Goal: Transaction & Acquisition: Purchase product/service

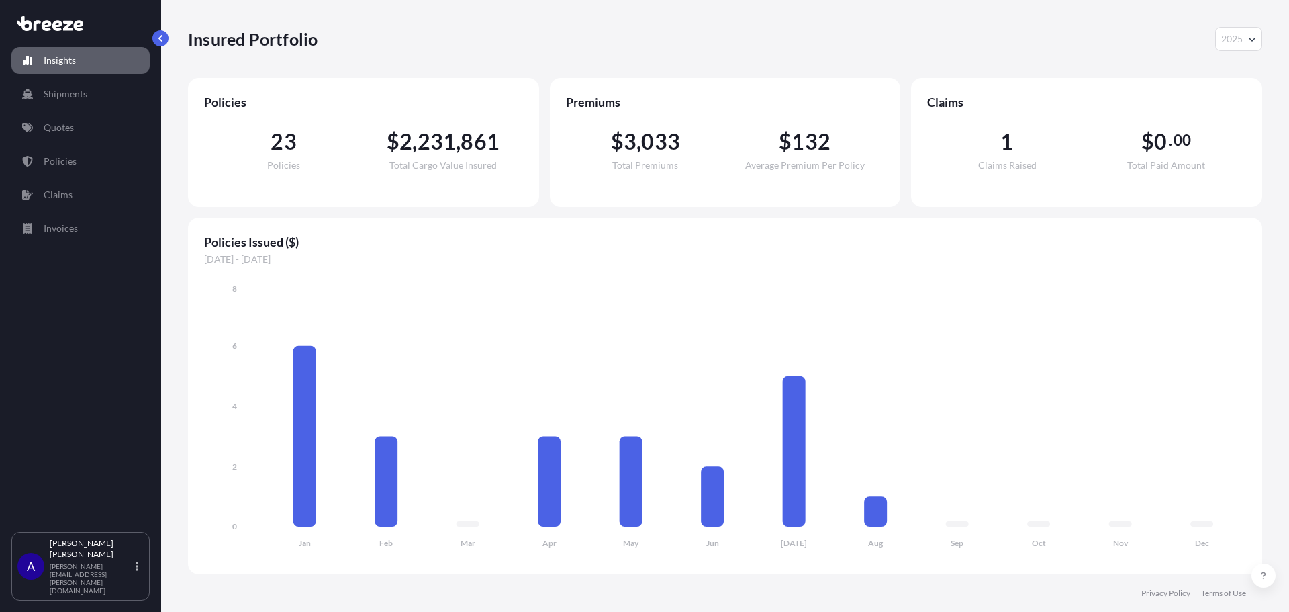
select select "2025"
click at [109, 585] on p "[PERSON_NAME][EMAIL_ADDRESS][PERSON_NAME][DOMAIN_NAME]" at bounding box center [91, 578] width 83 height 32
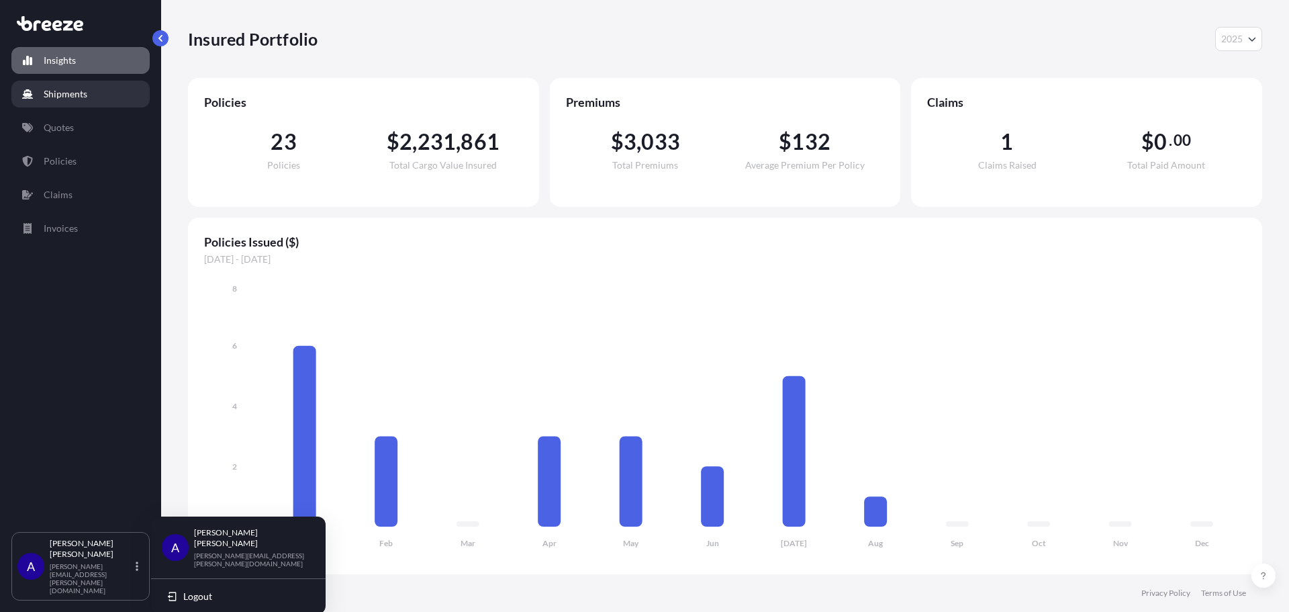
click at [66, 95] on p "Shipments" at bounding box center [66, 93] width 44 height 13
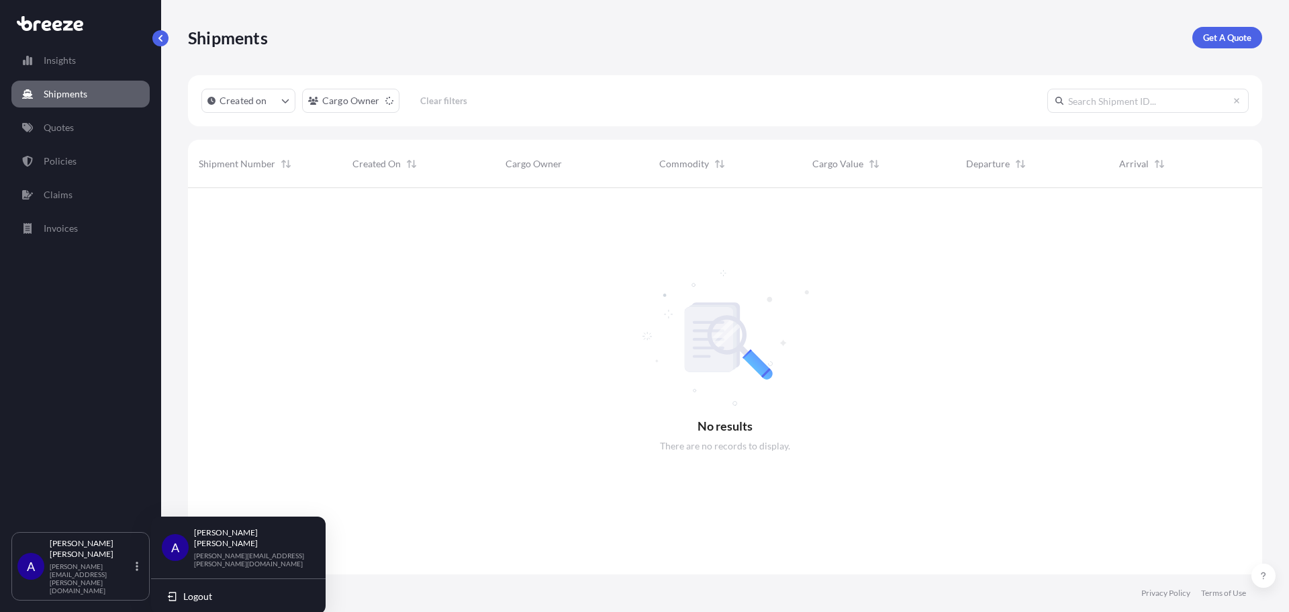
scroll to position [424, 1064]
click at [1232, 37] on p "Get A Quote" at bounding box center [1227, 37] width 48 height 13
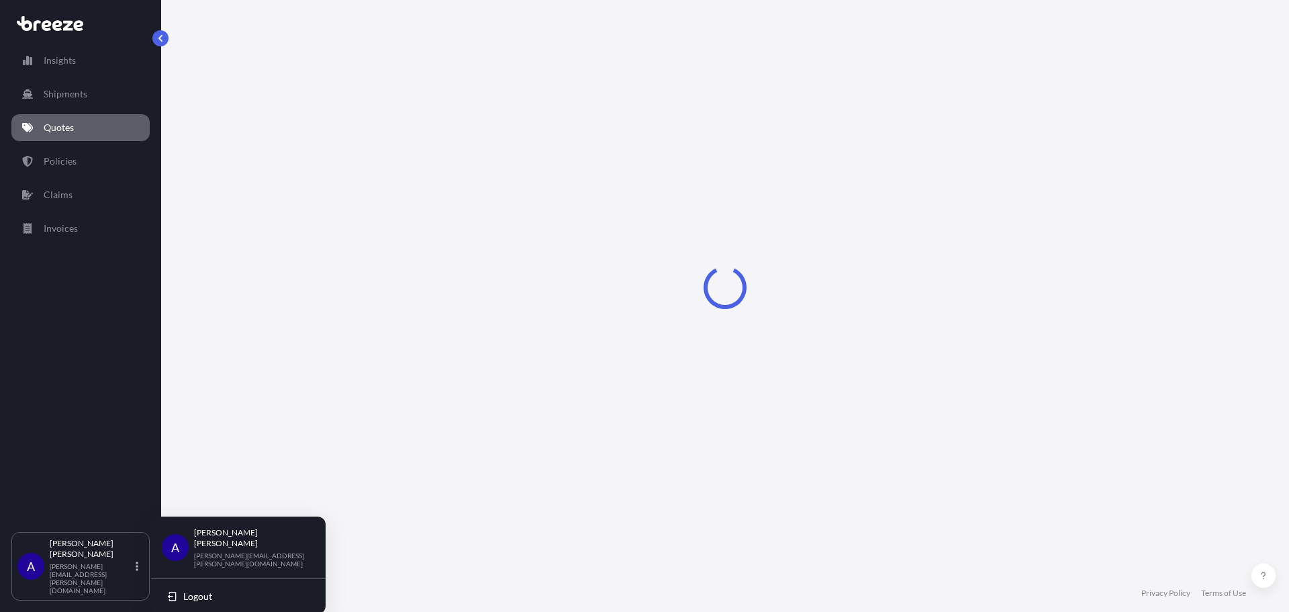
select select "Sea"
select select "1"
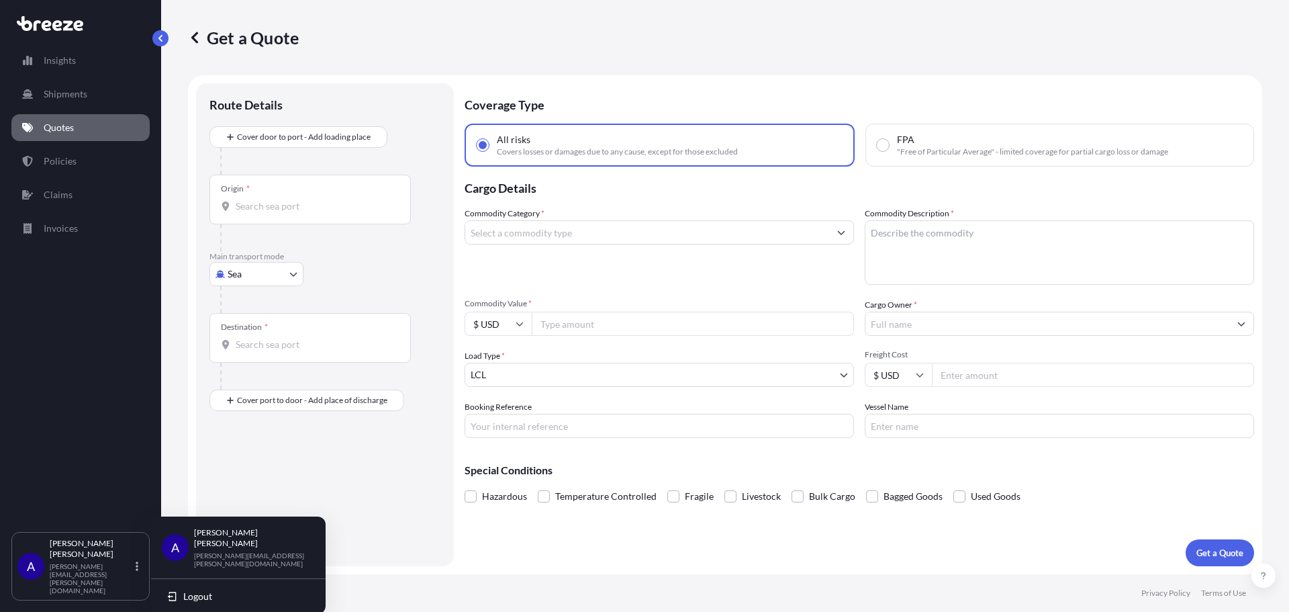
click at [280, 271] on body "Insights Shipments Quotes Policies Claims Invoices A [PERSON_NAME] [PERSON_NAME…" at bounding box center [644, 306] width 1289 height 612
click at [257, 330] on div "Air" at bounding box center [256, 333] width 83 height 24
select select "Air"
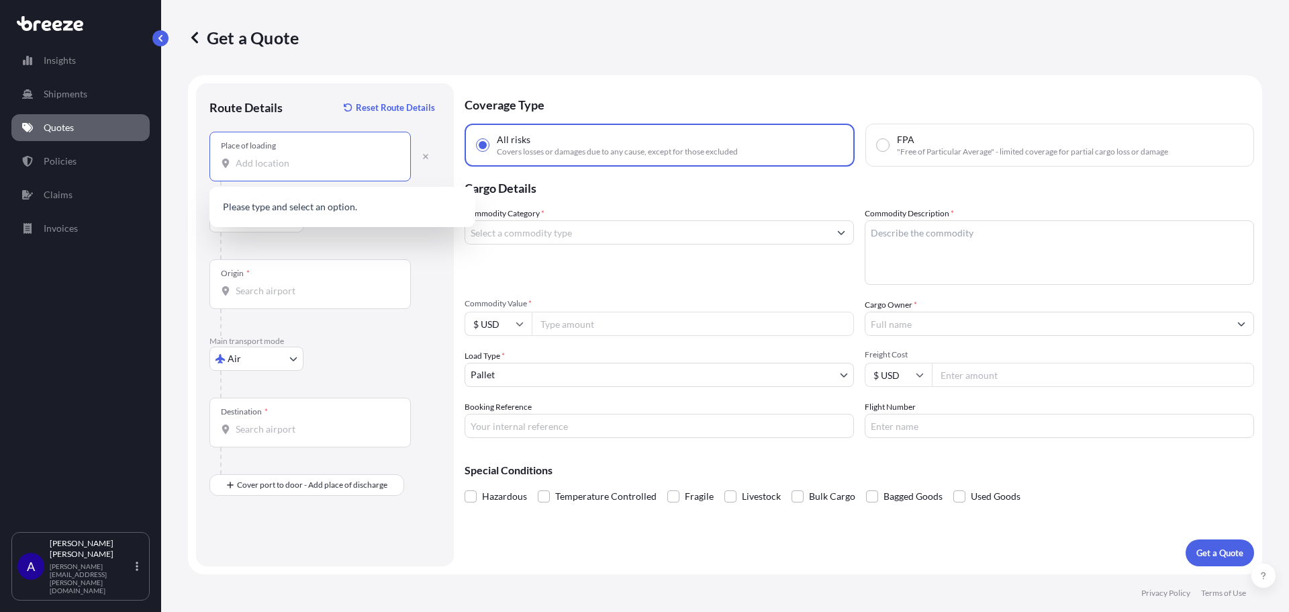
click at [269, 162] on input "Place of loading" at bounding box center [315, 162] width 158 height 13
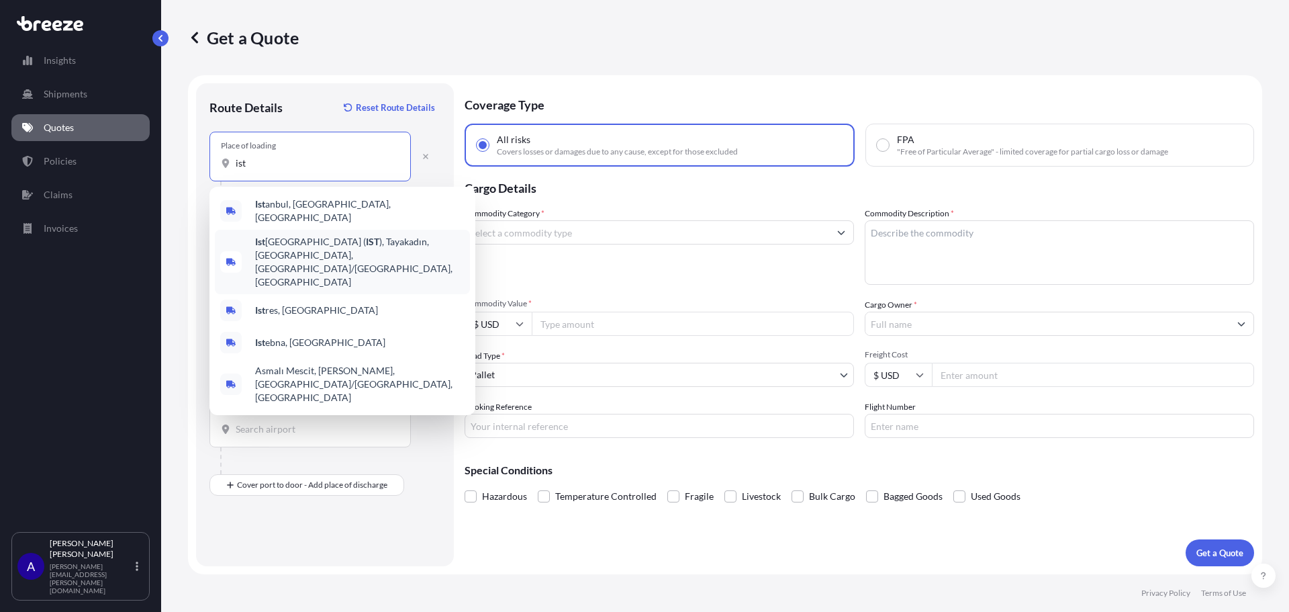
click at [337, 235] on span "[GEOGRAPHIC_DATA] ( IST ), [GEOGRAPHIC_DATA], [GEOGRAPHIC_DATA], [GEOGRAPHIC_DA…" at bounding box center [359, 262] width 209 height 54
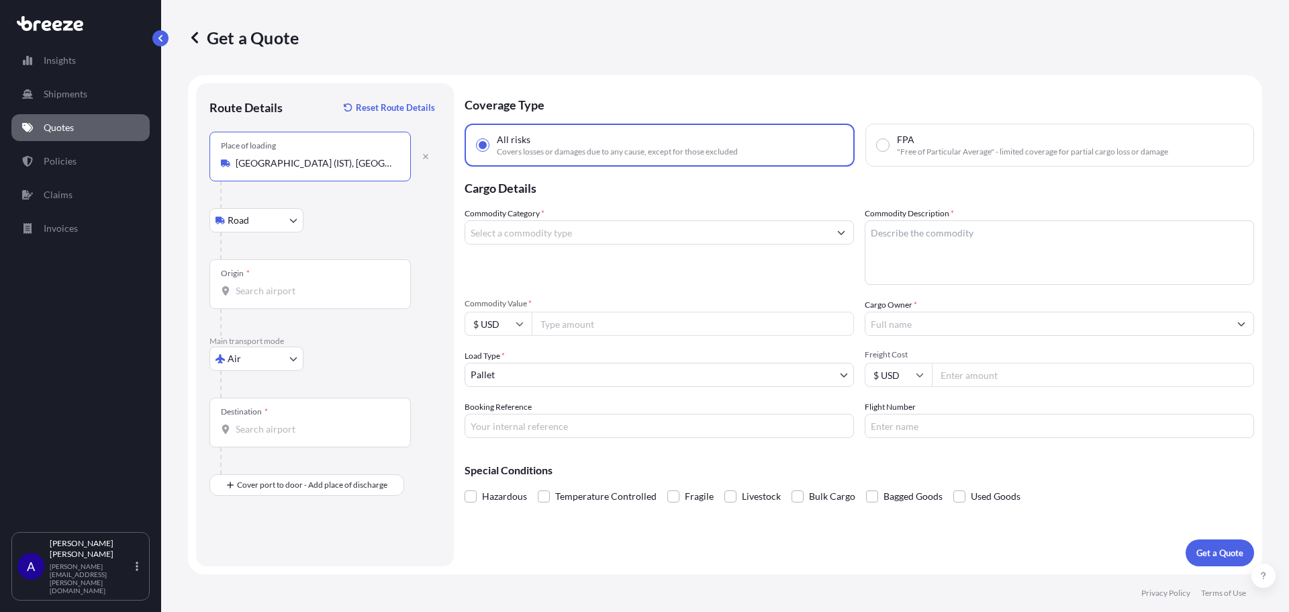
type input "[GEOGRAPHIC_DATA] (IST), [GEOGRAPHIC_DATA], [GEOGRAPHIC_DATA], [GEOGRAPHIC_DATA…"
click at [266, 287] on input "Origin *" at bounding box center [315, 290] width 158 height 13
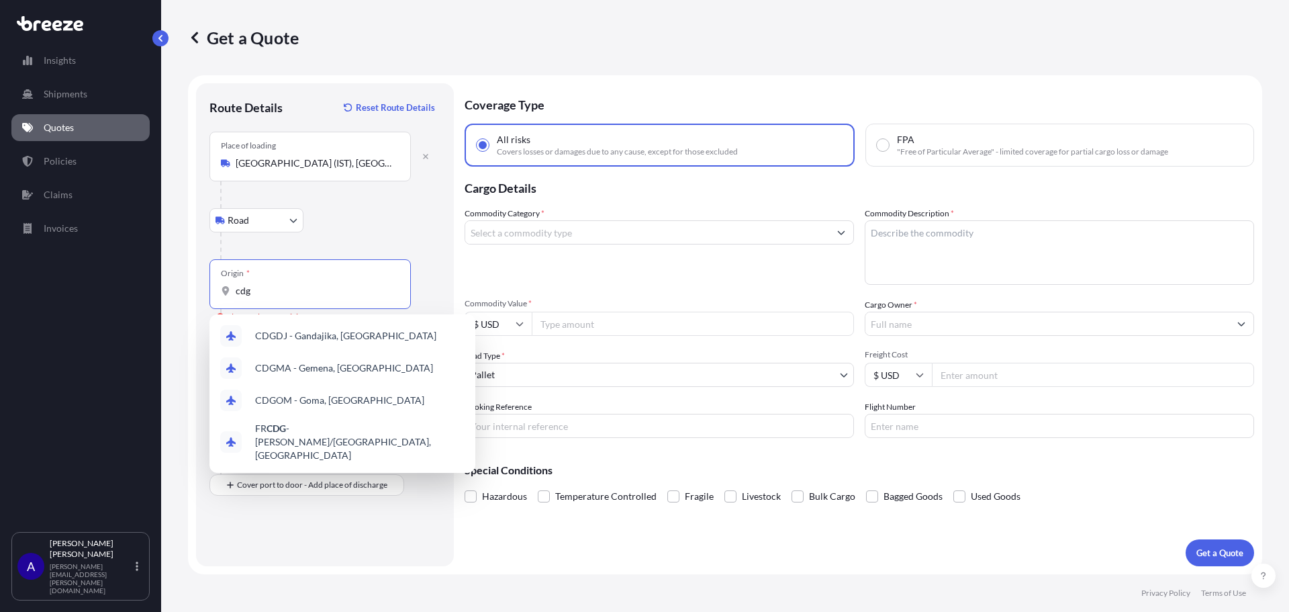
drag, startPoint x: 265, startPoint y: 295, endPoint x: 211, endPoint y: 291, distance: 53.8
click at [211, 291] on div "Origin * cdg" at bounding box center [309, 284] width 201 height 50
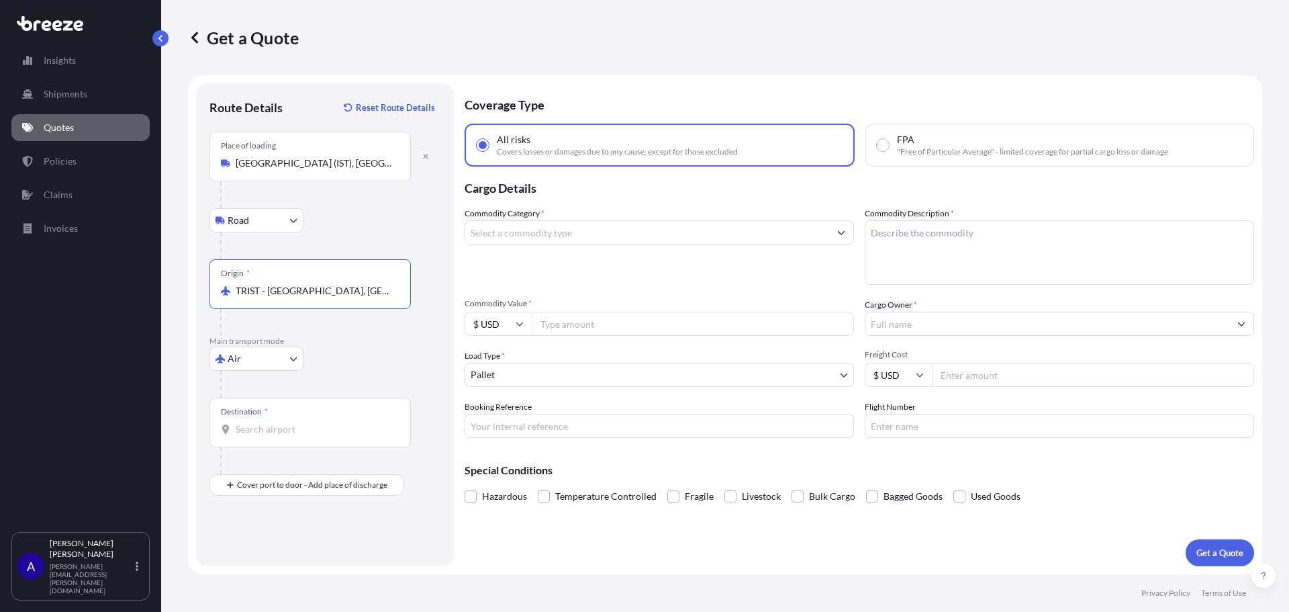
type input "TRIST - [GEOGRAPHIC_DATA], [GEOGRAPHIC_DATA]"
click at [256, 436] on div "Destination *" at bounding box center [309, 422] width 201 height 50
click at [256, 436] on input "Destination *" at bounding box center [315, 428] width 158 height 13
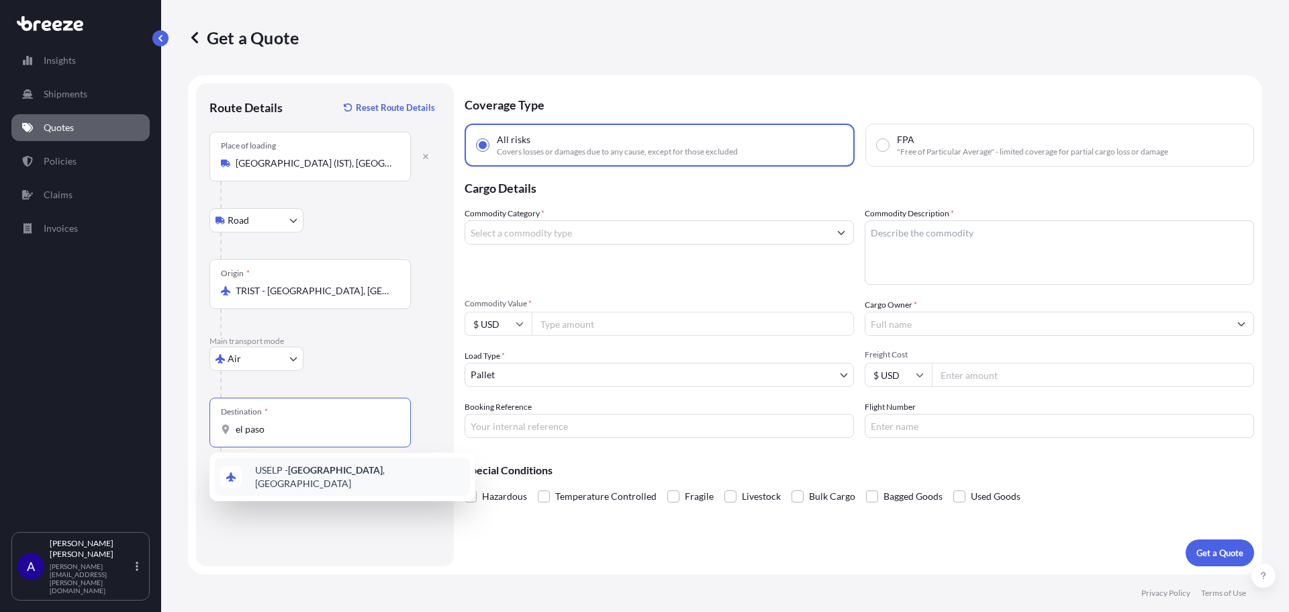
click at [322, 477] on span "USELP - [GEOGRAPHIC_DATA] , [GEOGRAPHIC_DATA]" at bounding box center [359, 476] width 209 height 27
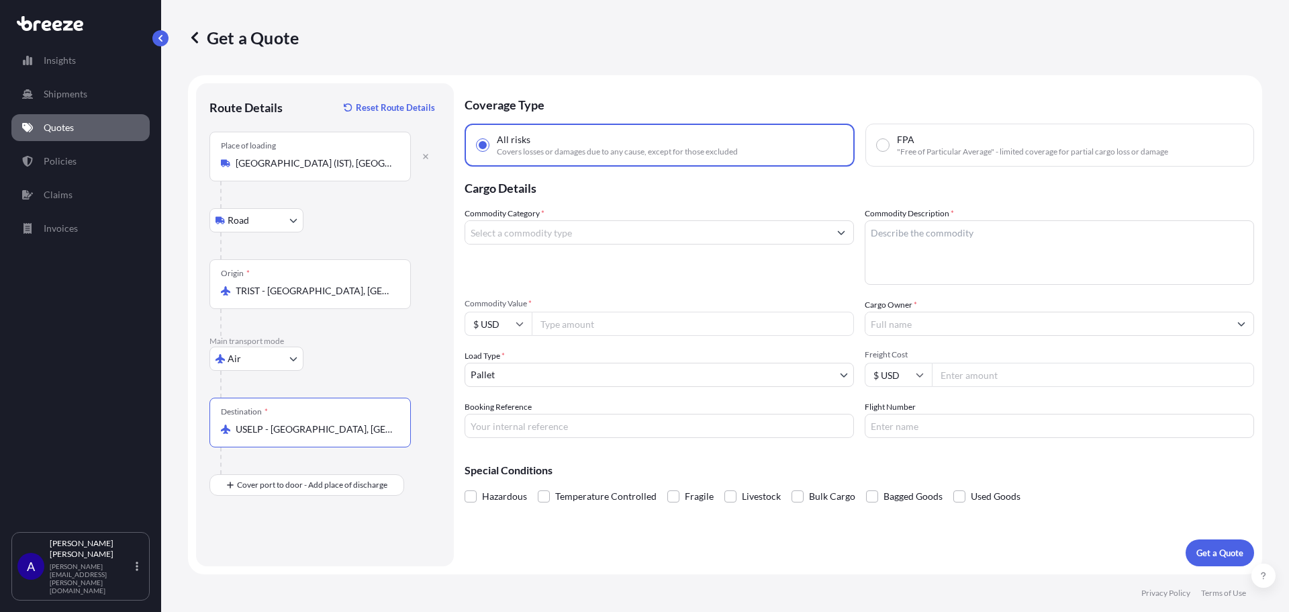
type input "USELP - [GEOGRAPHIC_DATA], [GEOGRAPHIC_DATA]"
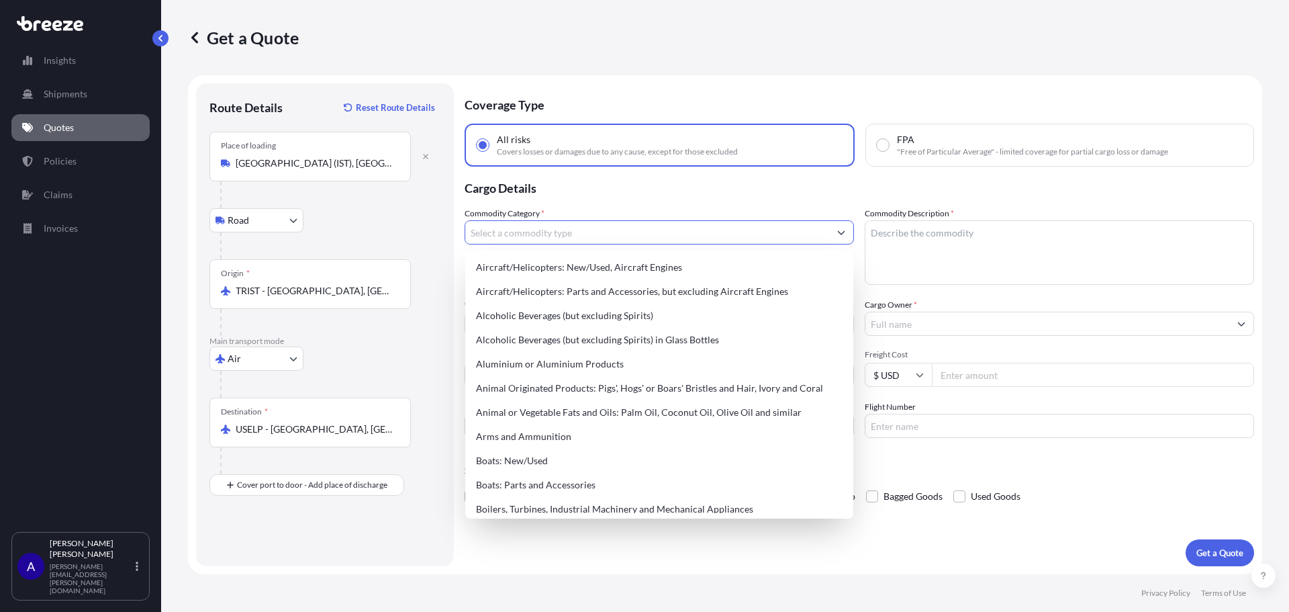
click at [528, 234] on input "Commodity Category *" at bounding box center [647, 232] width 364 height 24
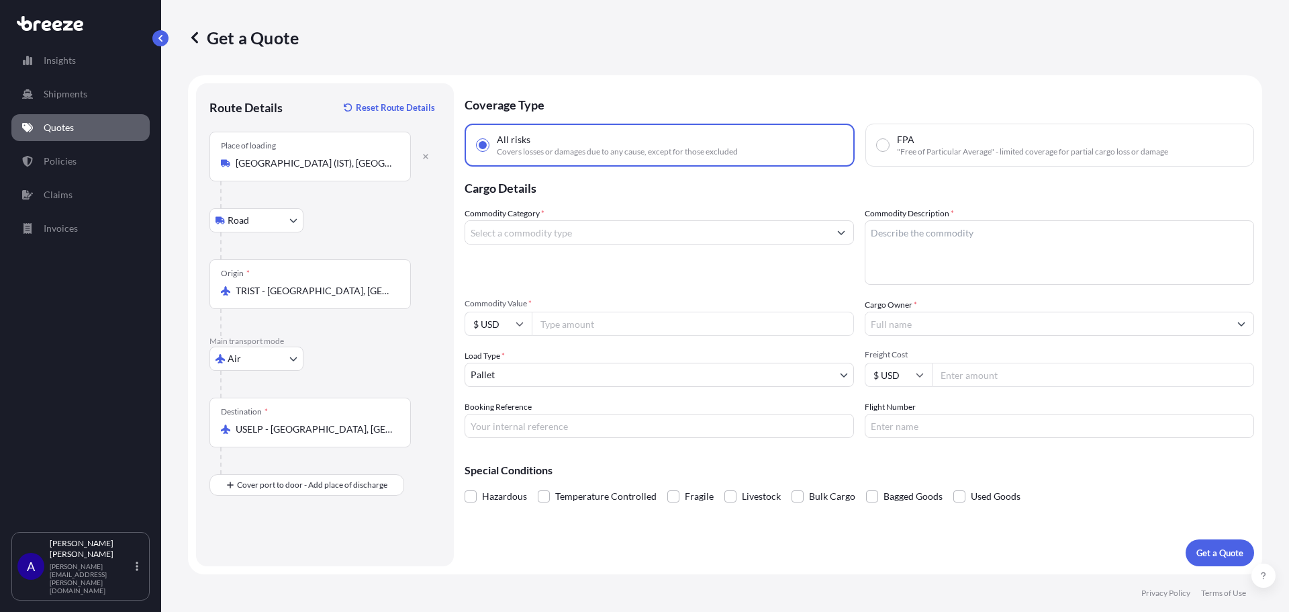
click at [597, 239] on input "Commodity Category *" at bounding box center [647, 232] width 364 height 24
click at [605, 228] on input "bolt" at bounding box center [647, 232] width 364 height 24
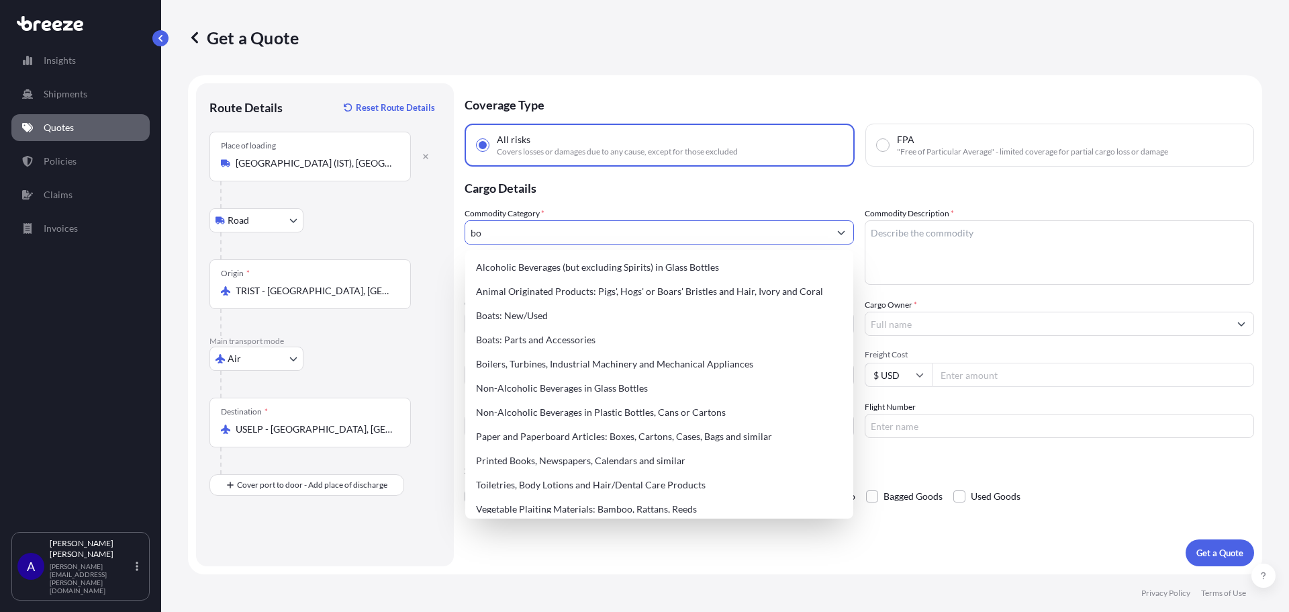
type input "b"
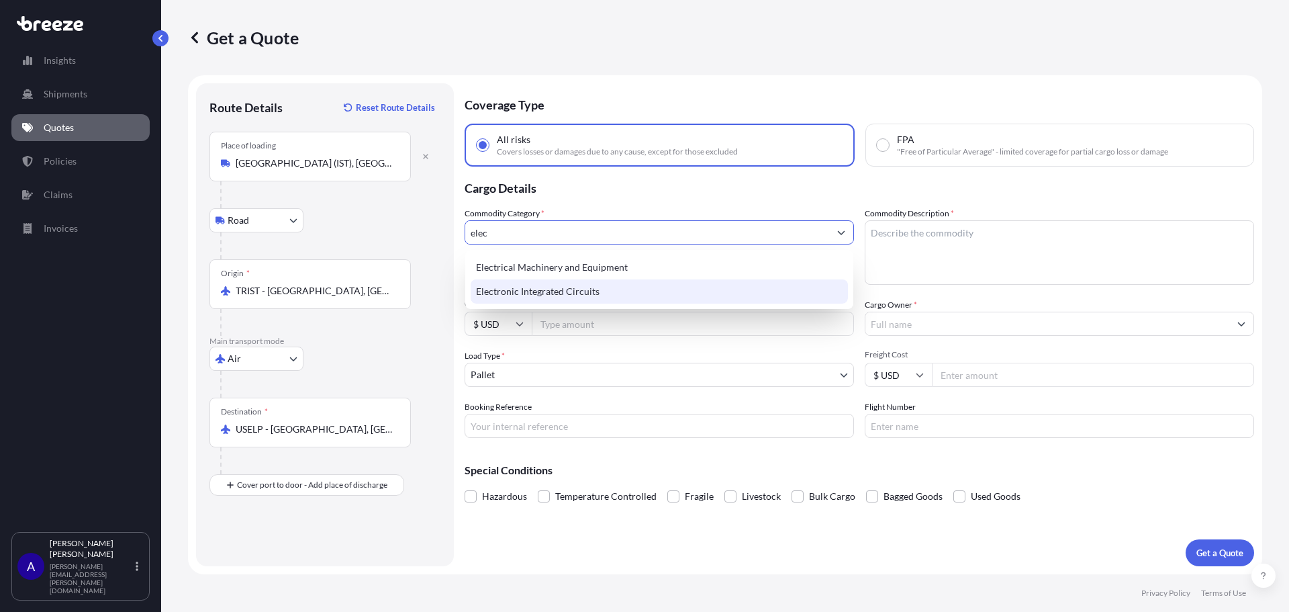
click at [655, 291] on div "Electronic Integrated Circuits" at bounding box center [659, 291] width 377 height 24
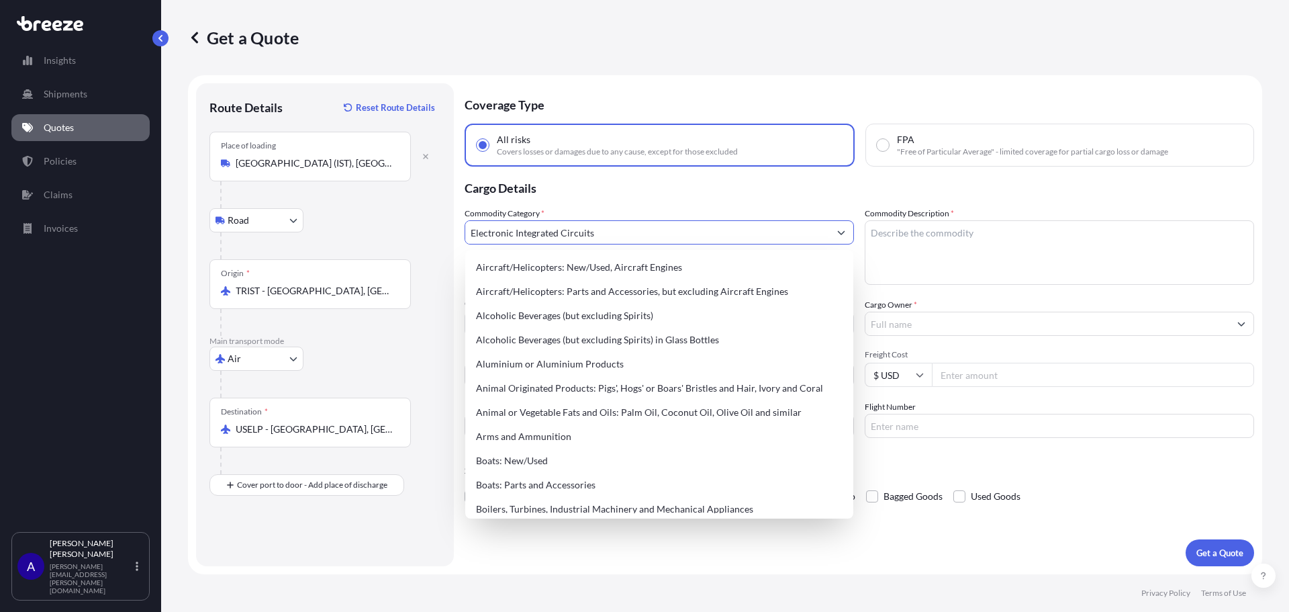
drag, startPoint x: 601, startPoint y: 234, endPoint x: 398, endPoint y: 230, distance: 203.4
click at [398, 230] on form "Route Details Reset Route Details Place of loading [GEOGRAPHIC_DATA] (IST), Tay…" at bounding box center [725, 324] width 1074 height 499
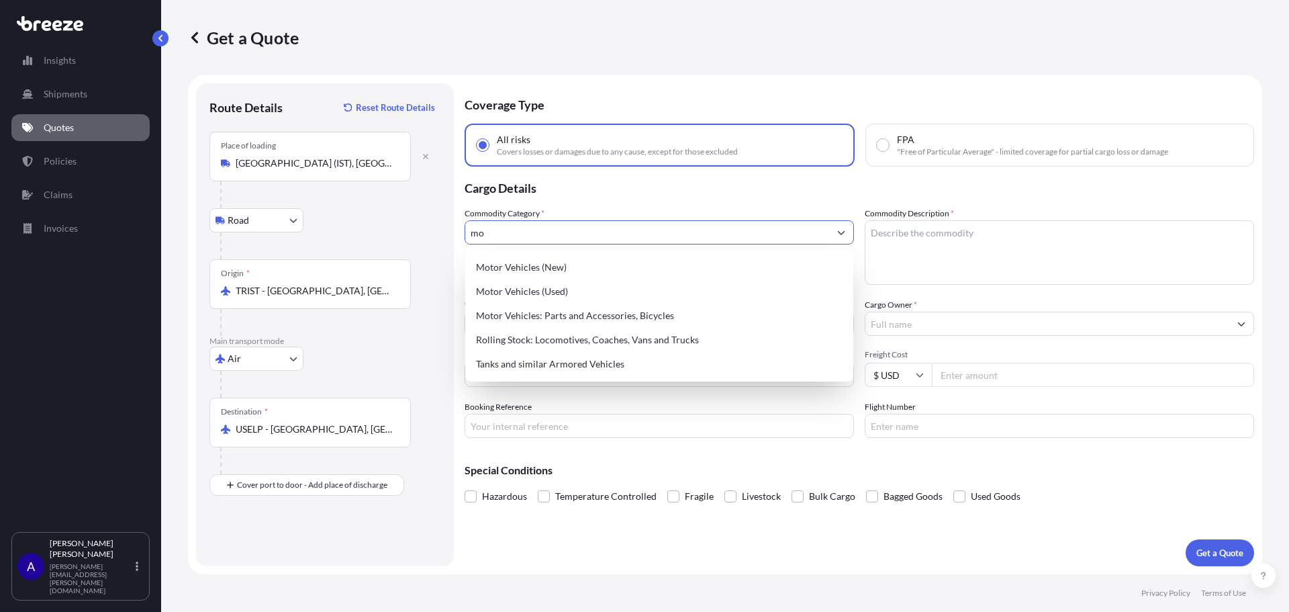
type input "m"
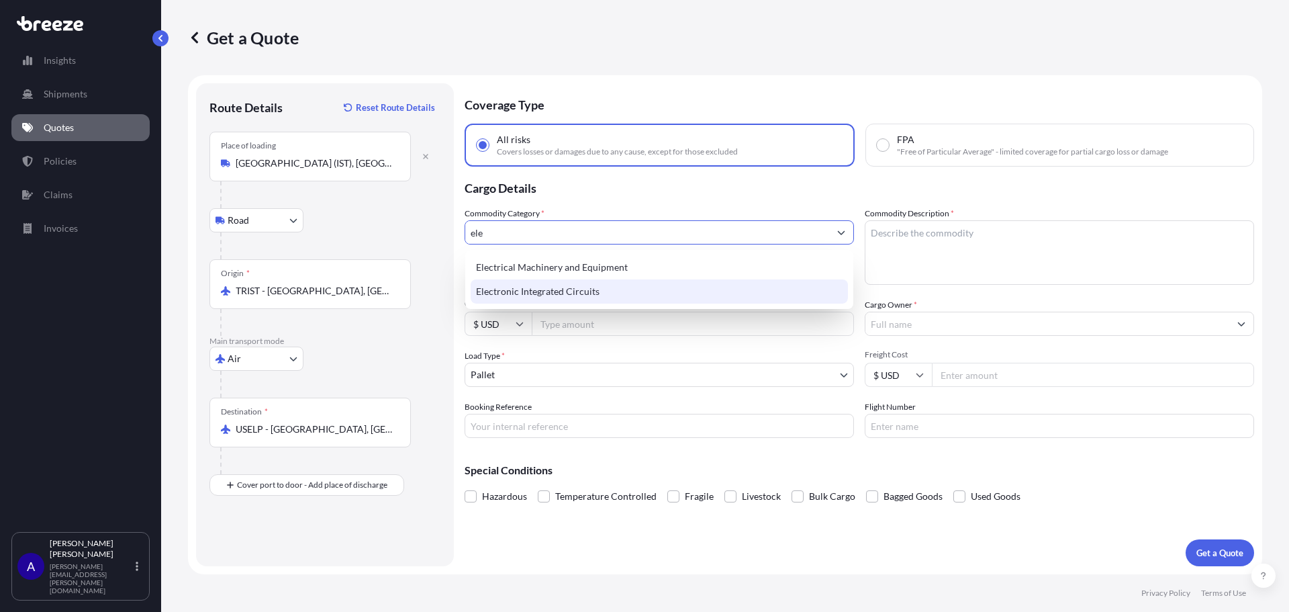
click at [532, 297] on div "Electronic Integrated Circuits" at bounding box center [659, 291] width 377 height 24
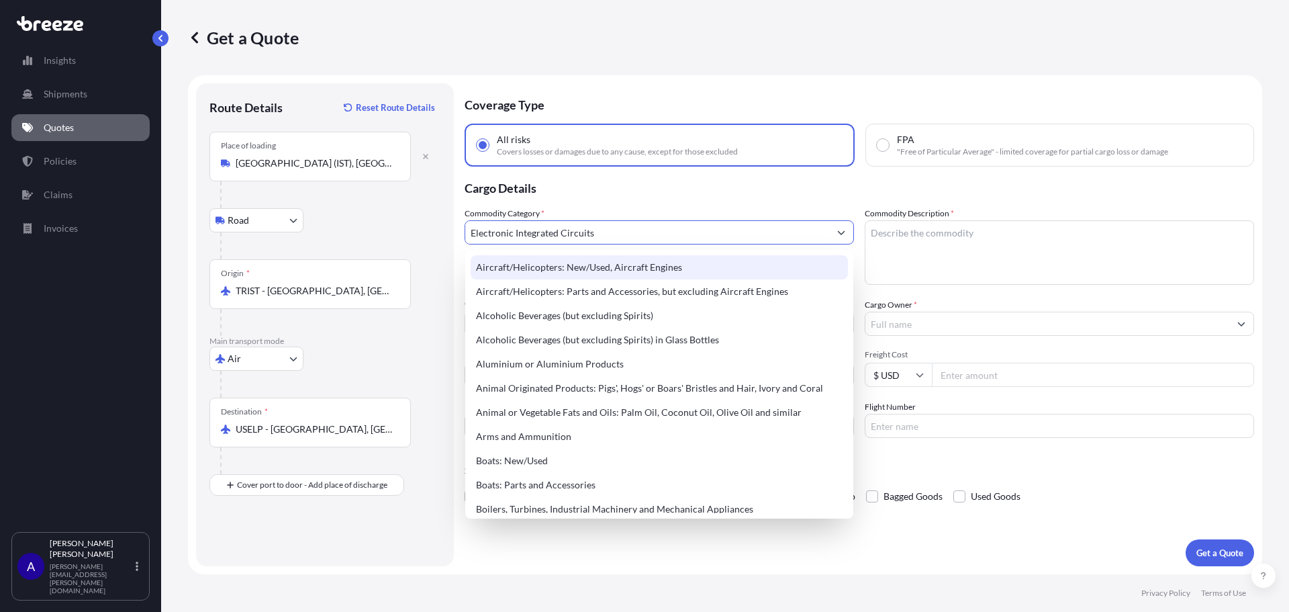
drag, startPoint x: 610, startPoint y: 226, endPoint x: 336, endPoint y: 226, distance: 274.5
click at [336, 226] on form "Route Details Reset Route Details Place of loading [GEOGRAPHIC_DATA] (IST), Tay…" at bounding box center [725, 324] width 1074 height 499
paste input "Densified wood"
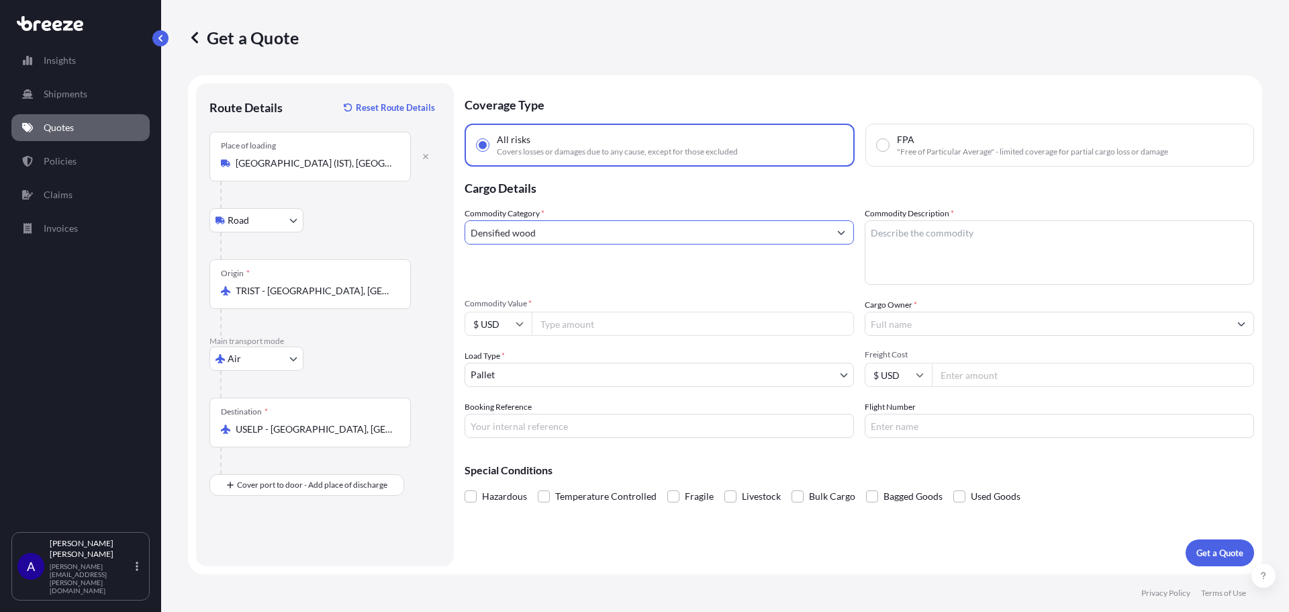
drag, startPoint x: 579, startPoint y: 232, endPoint x: 582, endPoint y: 262, distance: 30.3
click at [581, 243] on input "Densified wood" at bounding box center [647, 232] width 364 height 24
type input "Densified wood"
click at [582, 263] on div "Commodity Category * Densified wood" at bounding box center [659, 246] width 389 height 78
click at [938, 235] on textarea "Commodity Description *" at bounding box center [1059, 252] width 389 height 64
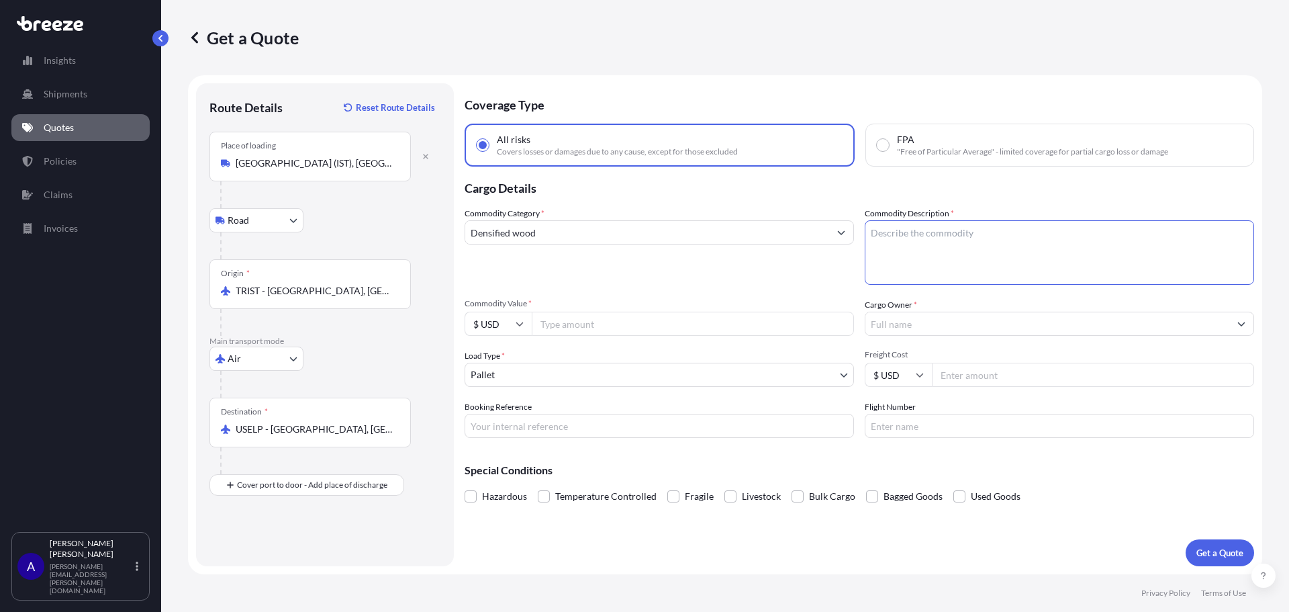
paste textarea "PCB TSK Lecktest"
click at [996, 238] on textarea "PCB TSK Lecktest," at bounding box center [1059, 252] width 389 height 64
click at [1055, 240] on textarea "PCB TSK Lecktest, space plug module," at bounding box center [1059, 252] width 389 height 64
type textarea "PCB TSK Lecktest"
click at [629, 326] on input "Commodity Value *" at bounding box center [693, 323] width 322 height 24
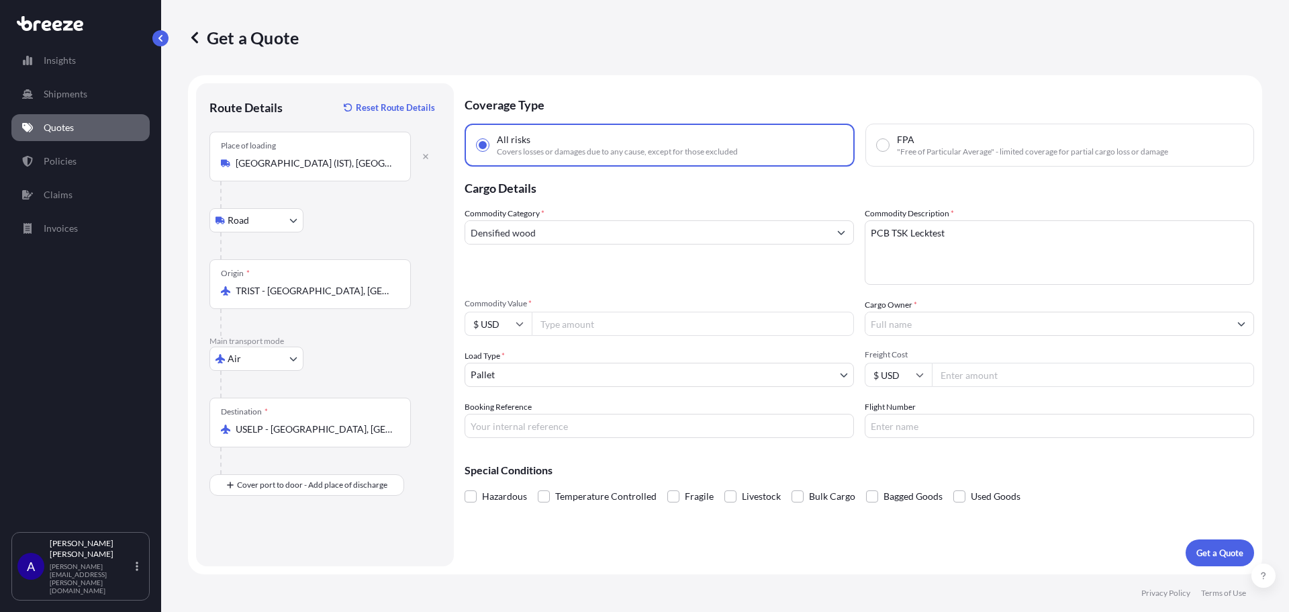
click at [561, 322] on input "Commodity Value *" at bounding box center [693, 323] width 322 height 24
click at [551, 324] on input "2576.34" at bounding box center [693, 323] width 322 height 24
type input "2976.34"
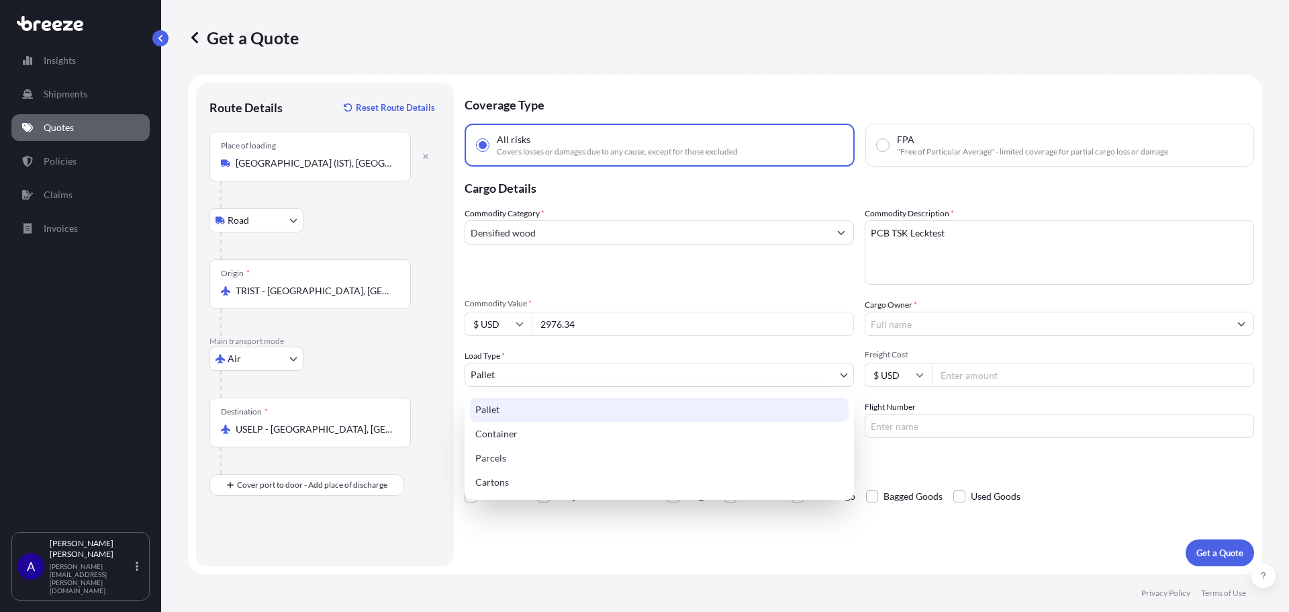
click at [708, 379] on body "Insights Shipments Quotes Policies Claims Invoices A [PERSON_NAME] [PERSON_NAME…" at bounding box center [644, 306] width 1289 height 612
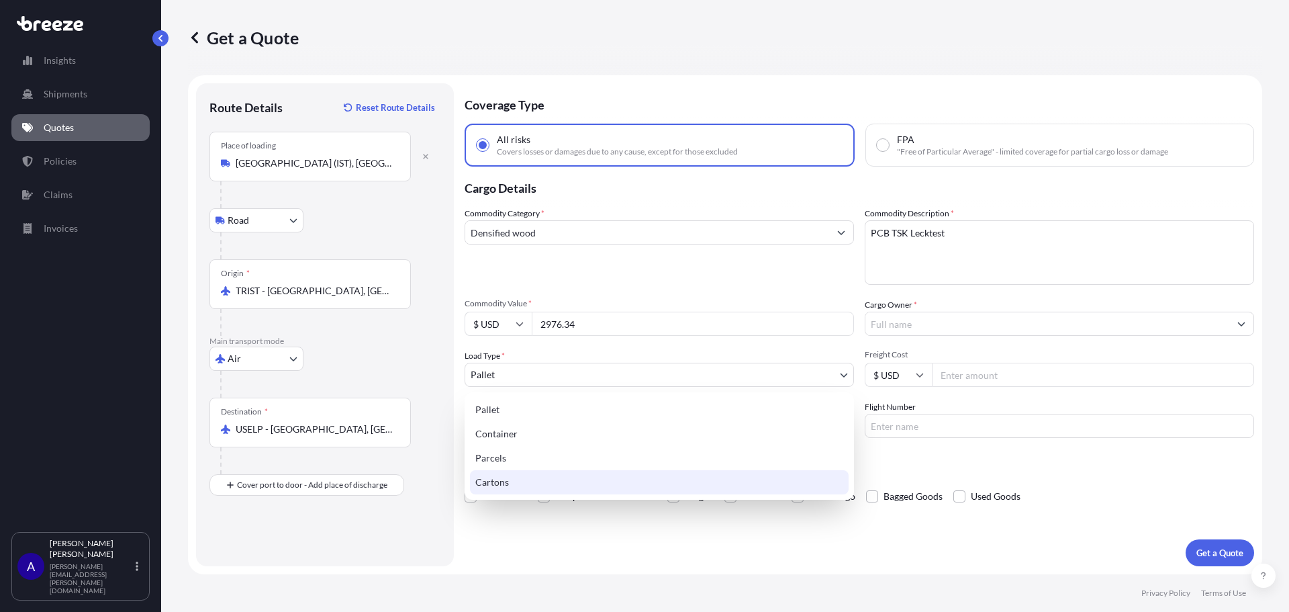
click at [689, 484] on div "Cartons" at bounding box center [659, 482] width 379 height 24
select select "4"
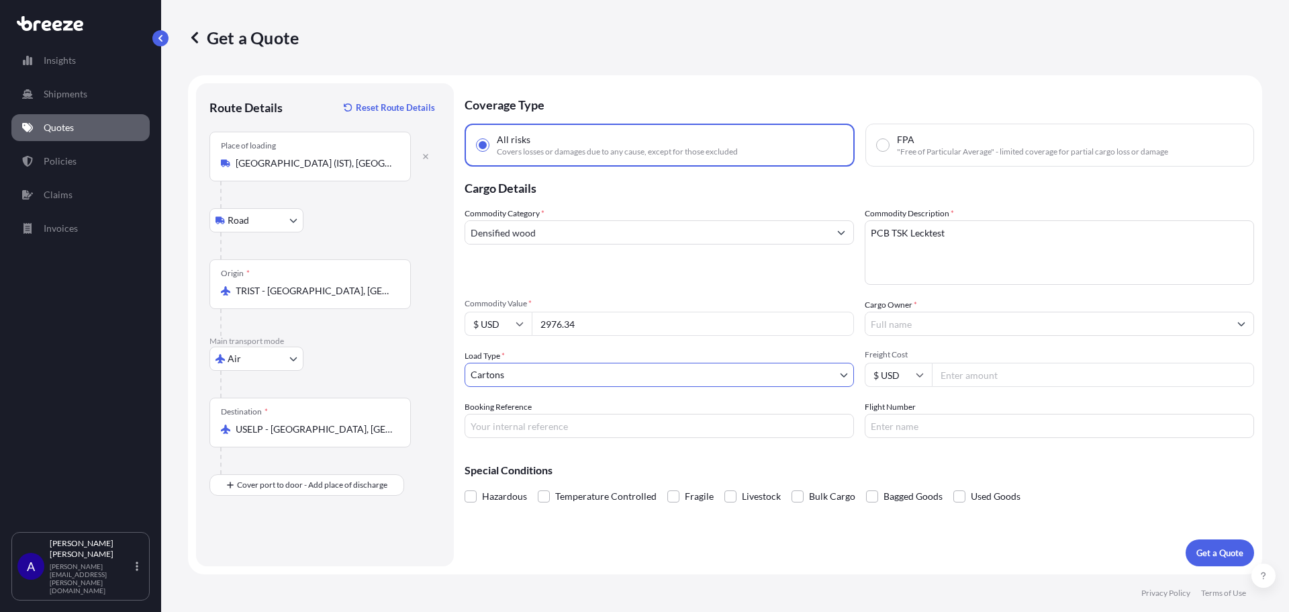
click at [916, 322] on input "Cargo Owner *" at bounding box center [1047, 323] width 364 height 24
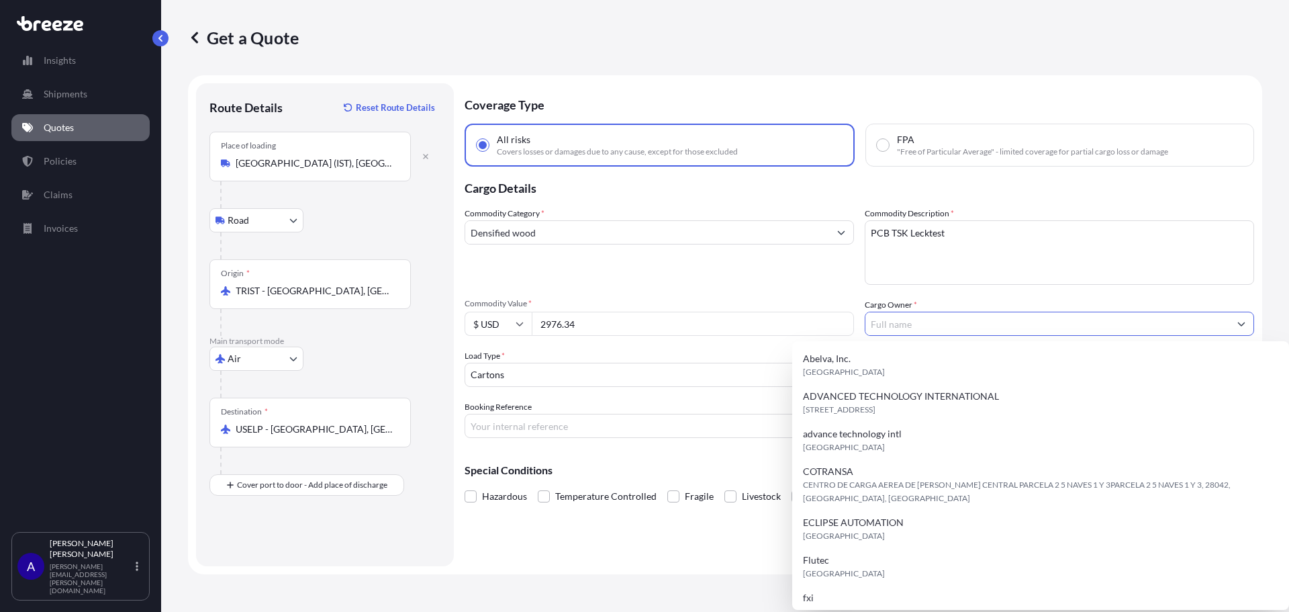
click at [942, 332] on input "Cargo Owner *" at bounding box center [1047, 323] width 364 height 24
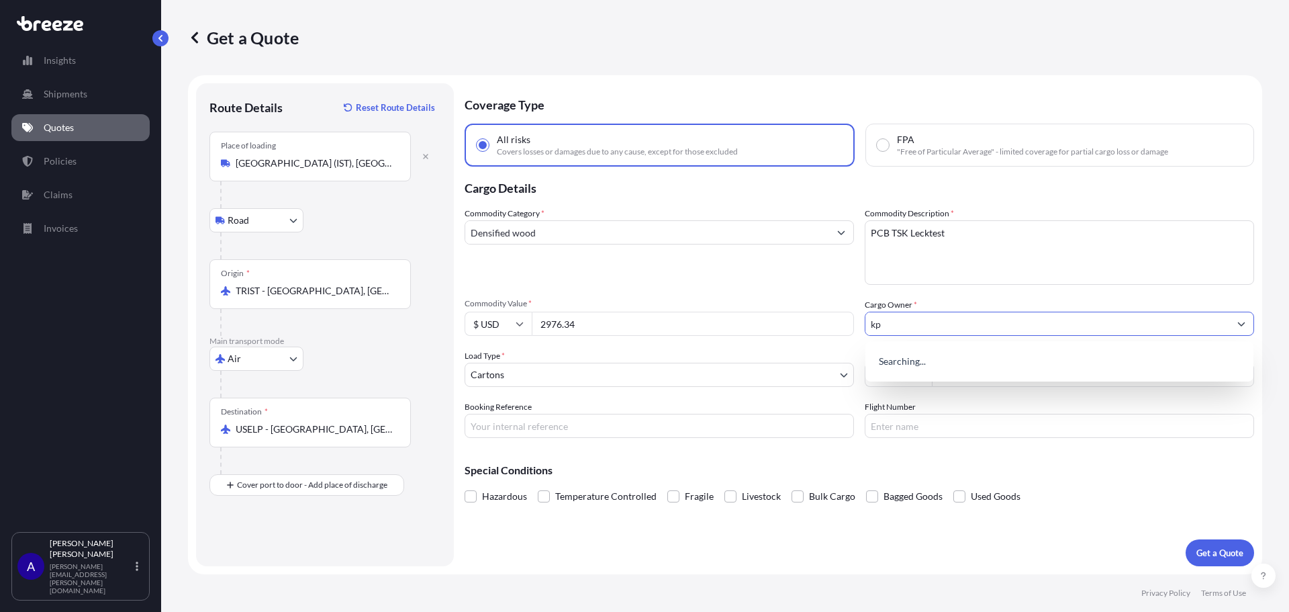
type input "k"
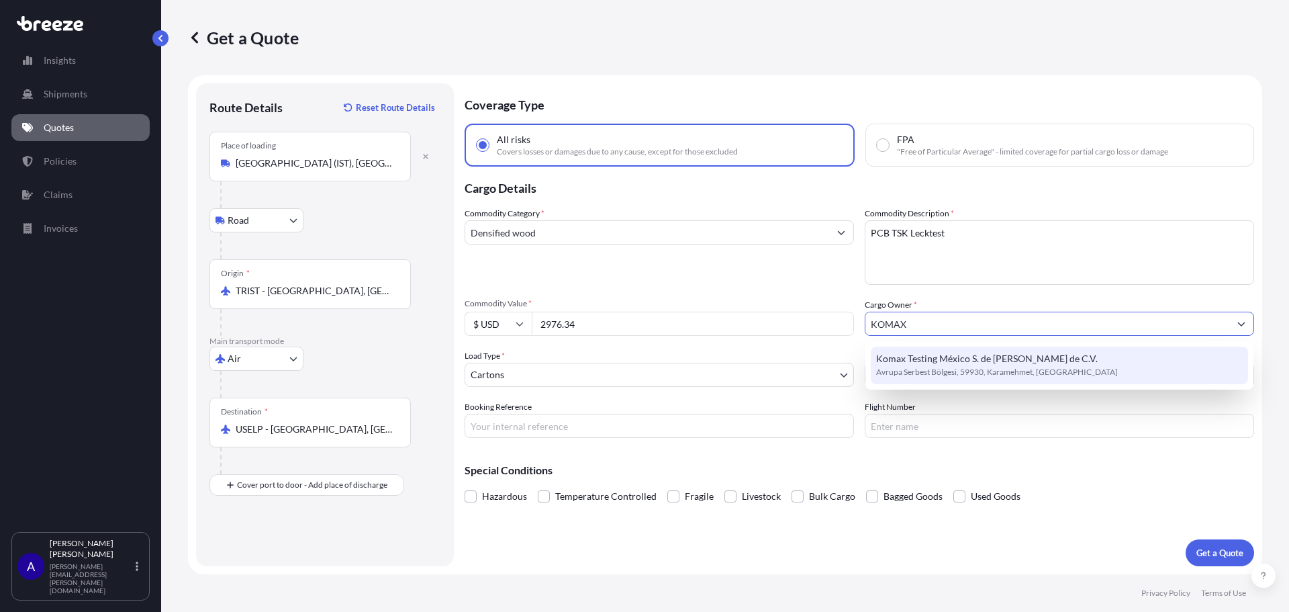
click at [944, 359] on span "Komax Testing México S. de [PERSON_NAME] de C.V." at bounding box center [987, 358] width 222 height 13
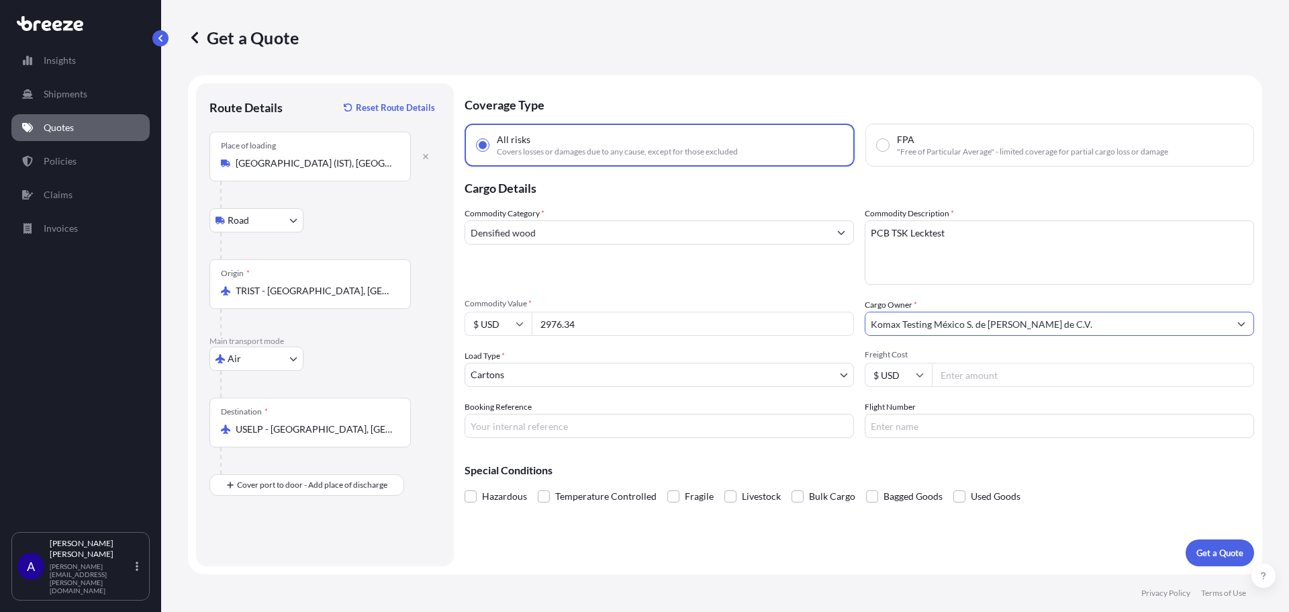
type input "Komax Testing México S. de [PERSON_NAME] de C.V."
click at [969, 379] on input "Freight Cost" at bounding box center [1093, 374] width 322 height 24
paste input "2333.07"
type input "2333.07"
click at [722, 433] on input "Booking Reference" at bounding box center [659, 425] width 389 height 24
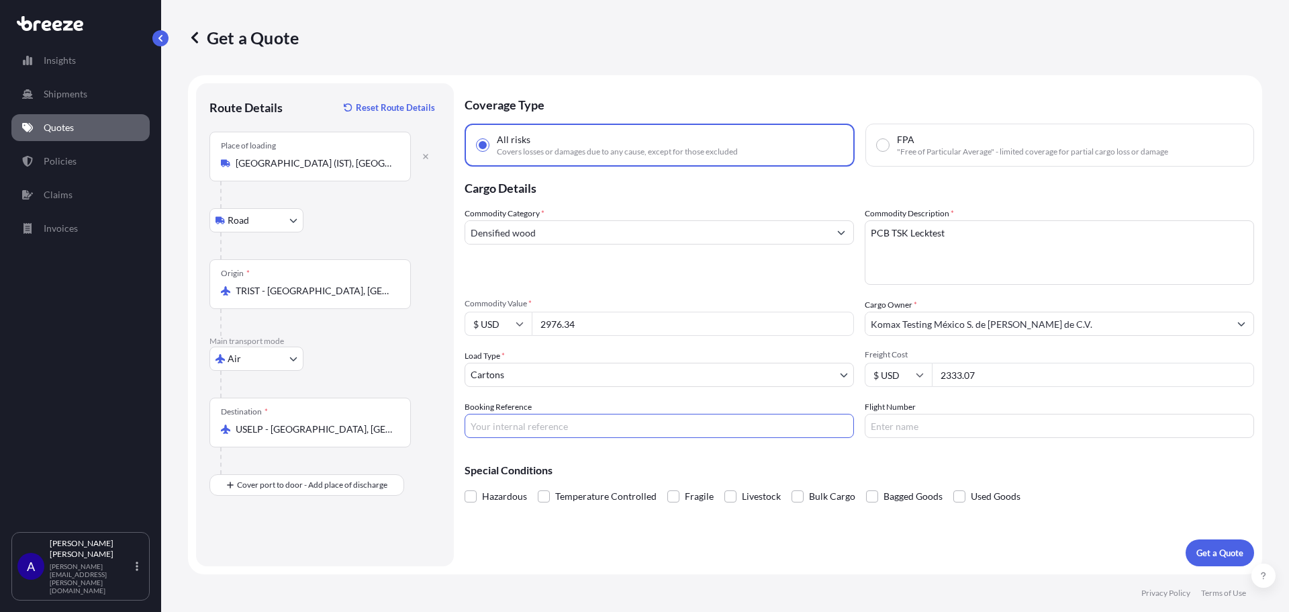
paste input "057-55737603"
type input "057-55737603"
click at [922, 424] on input "Flight Number" at bounding box center [1059, 425] width 389 height 24
paste input "MB0000"
type input "MB0000"
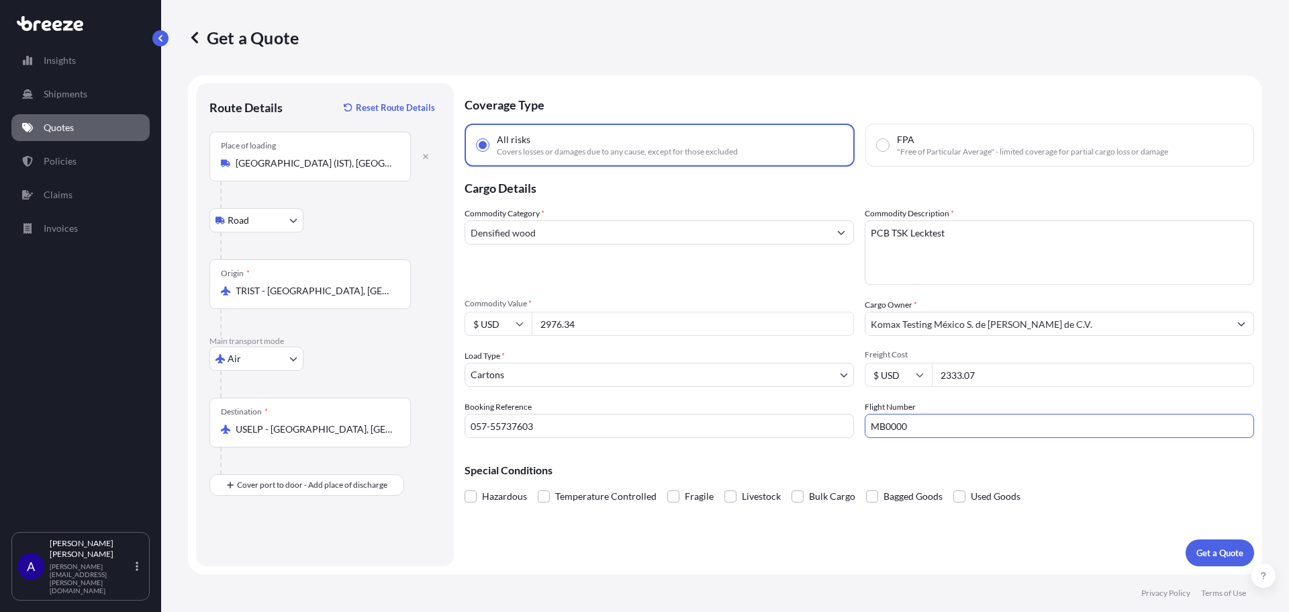
drag, startPoint x: 859, startPoint y: 424, endPoint x: 826, endPoint y: 424, distance: 32.9
click at [826, 424] on div "Commodity Category * Densified wood Commodity Description * PCB TSK Lecktest Co…" at bounding box center [859, 322] width 789 height 231
paste input "text"
click at [936, 426] on input "Flight Number" at bounding box center [1059, 425] width 389 height 24
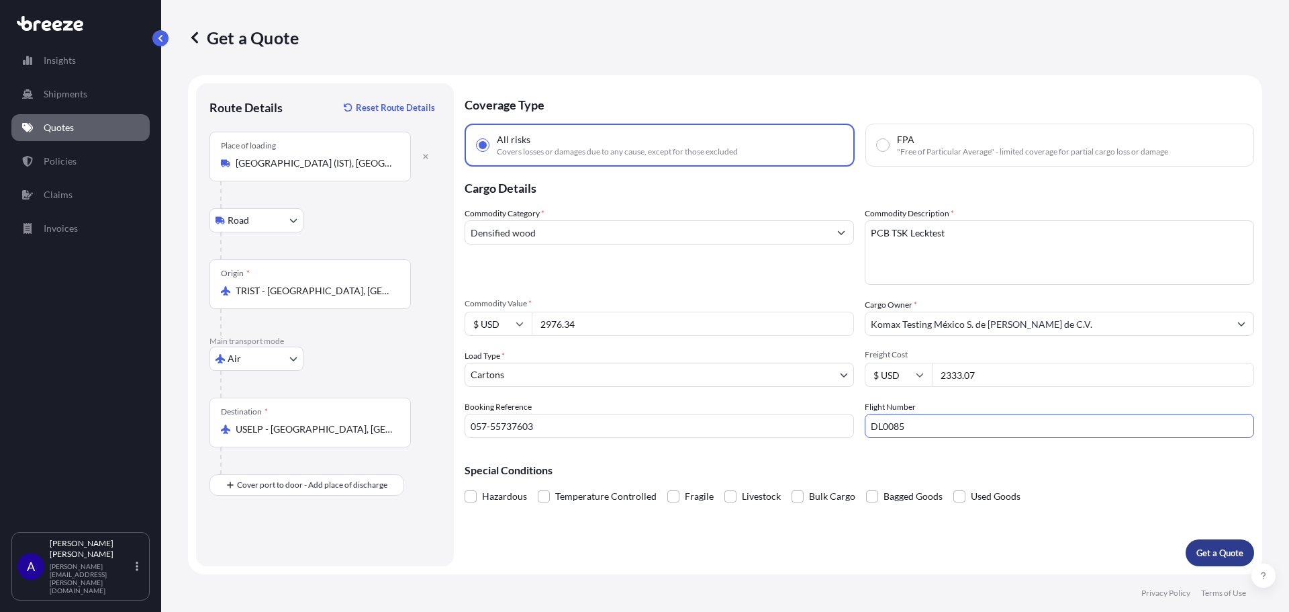
type input "DL0085"
click at [1215, 552] on p "Get a Quote" at bounding box center [1219, 552] width 47 height 13
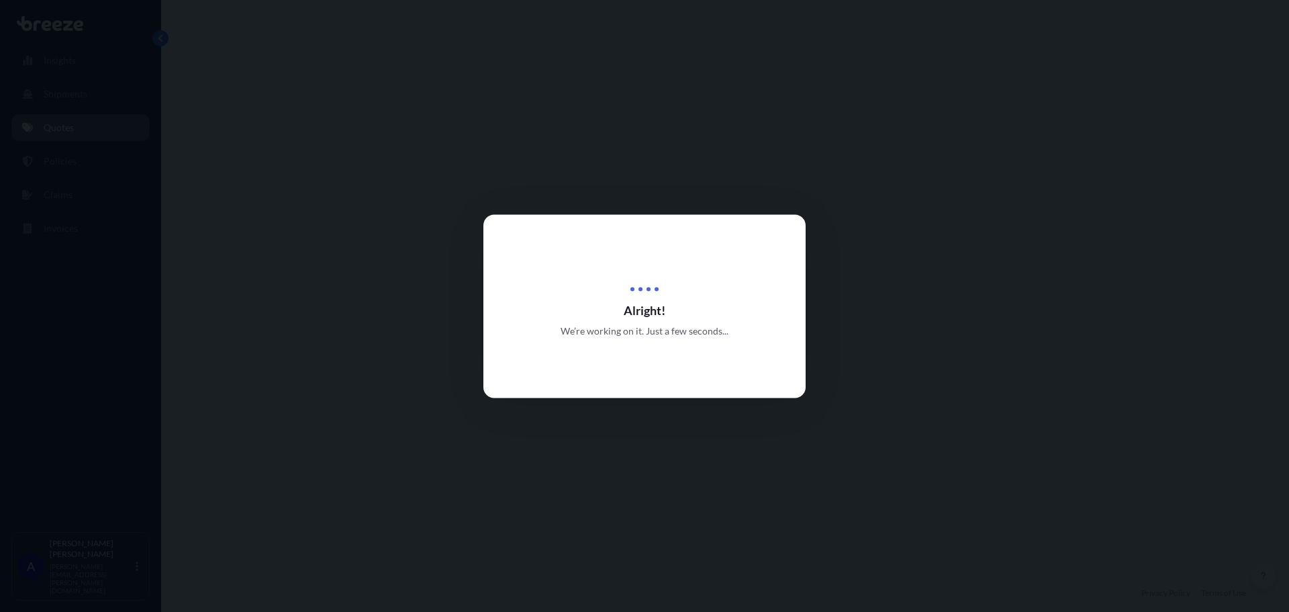
select select "Road"
select select "Air"
select select "4"
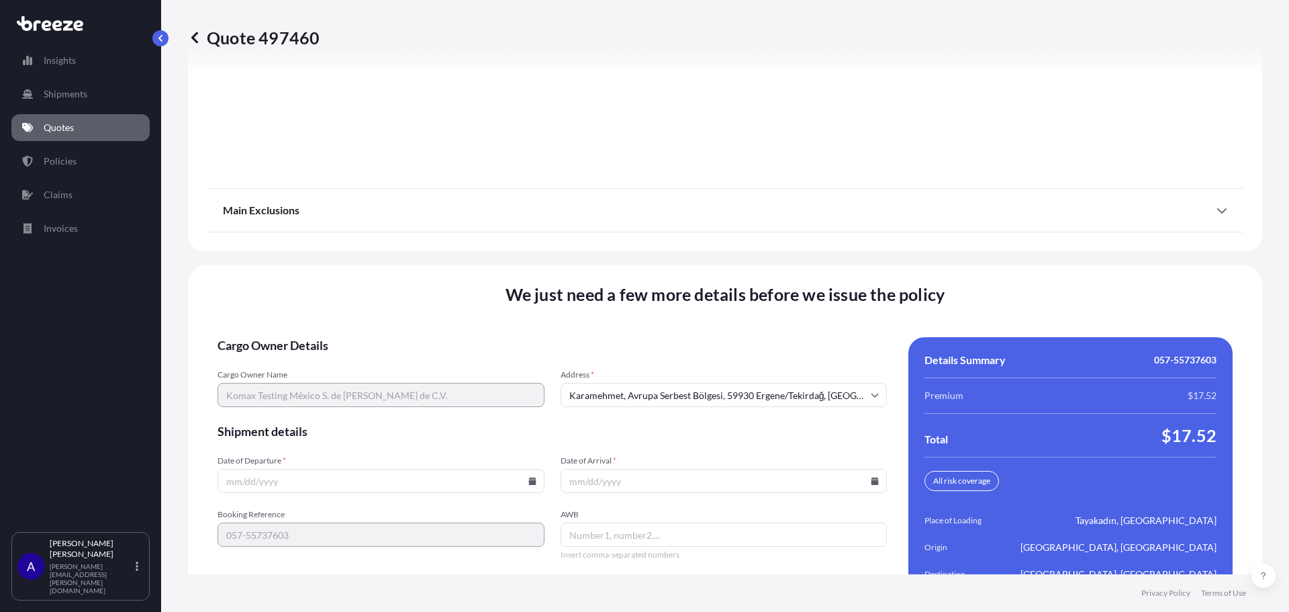
scroll to position [1852, 0]
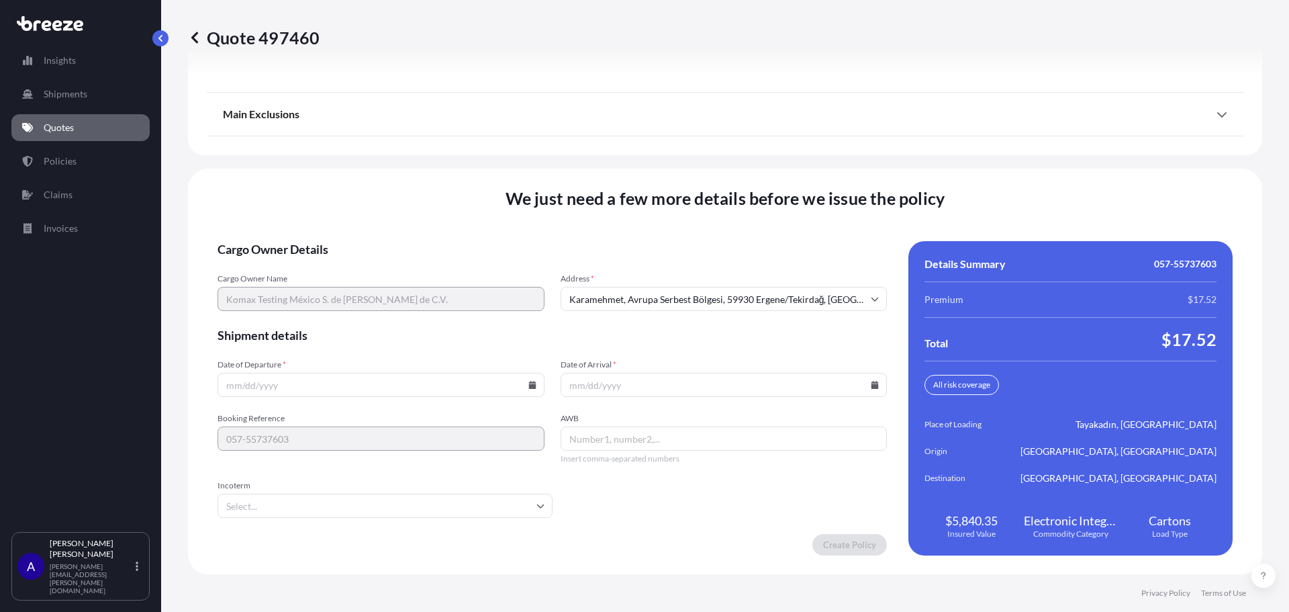
click at [528, 384] on icon at bounding box center [531, 385] width 7 height 8
click at [345, 315] on button "27" at bounding box center [347, 315] width 21 height 21
click at [528, 383] on icon at bounding box center [532, 385] width 8 height 8
click at [319, 309] on button "26" at bounding box center [316, 315] width 21 height 21
type input "[DATE]"
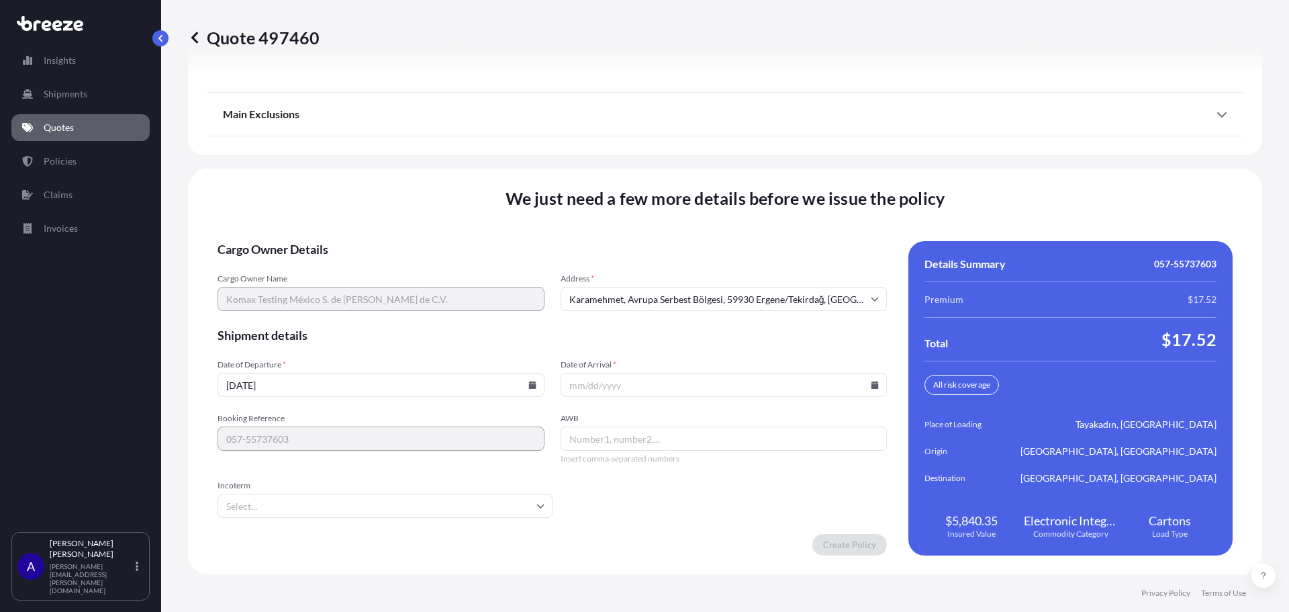
click at [723, 388] on input "Date of Arrival *" at bounding box center [724, 385] width 327 height 24
click at [871, 387] on icon at bounding box center [874, 385] width 7 height 8
click at [811, 155] on icon at bounding box center [810, 158] width 5 height 8
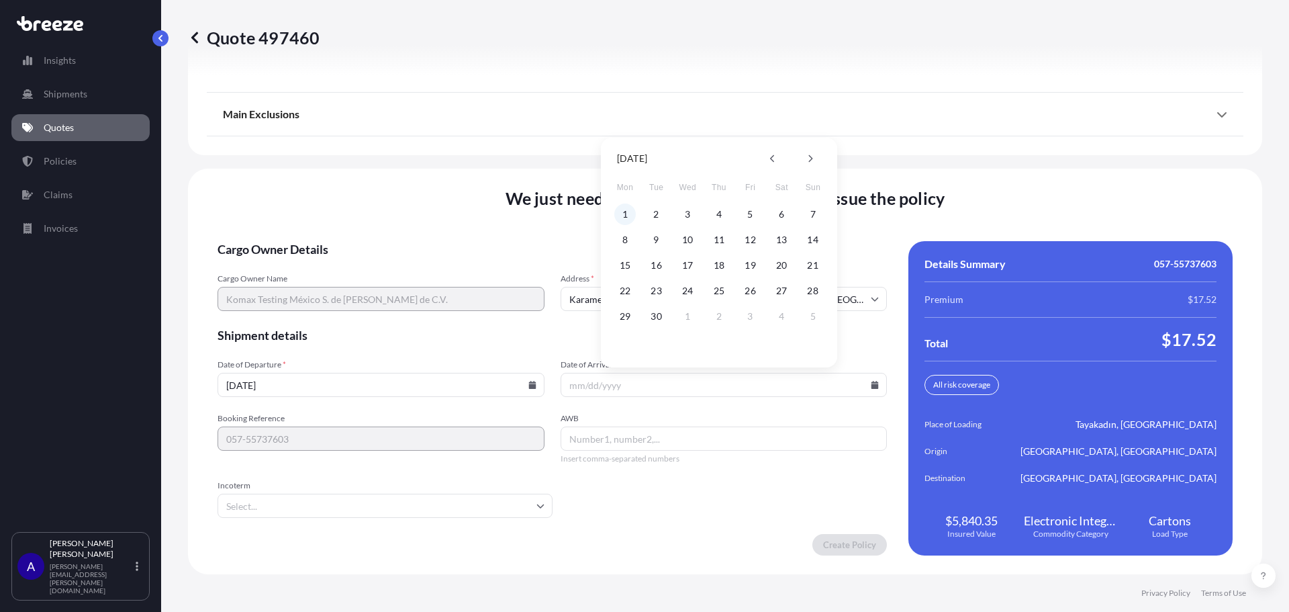
click at [619, 209] on button "1" at bounding box center [624, 213] width 21 height 21
type input "[DATE]"
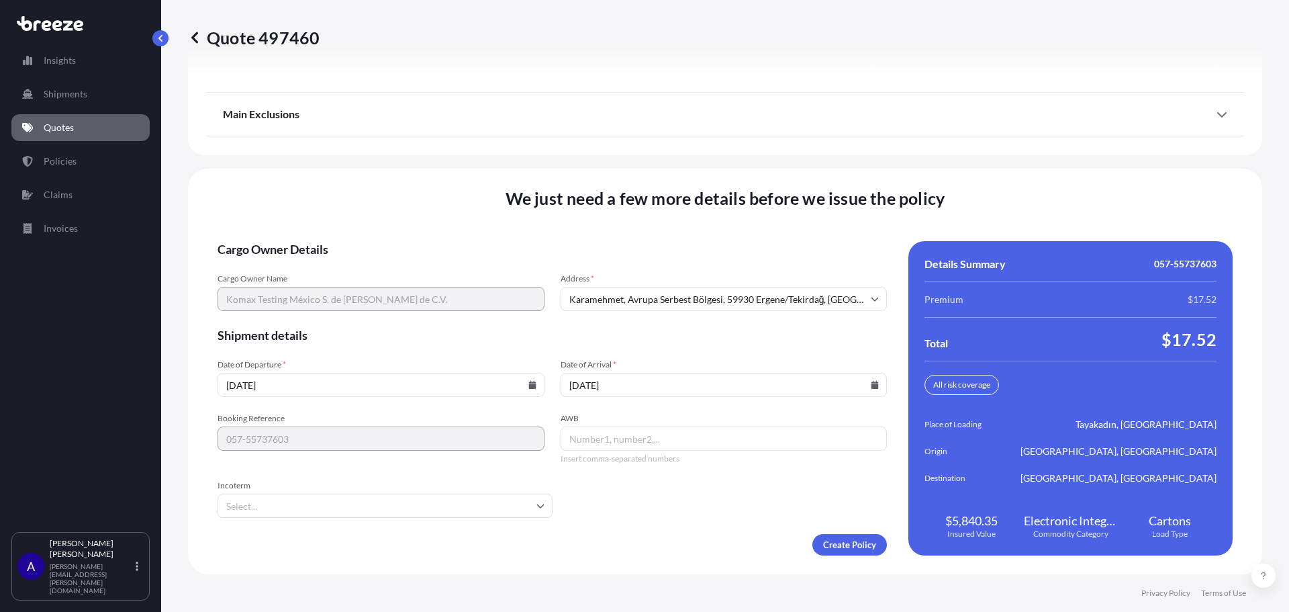
click at [212, 436] on div "We just need a few more details before we issue the policy Cargo Owner Details …" at bounding box center [725, 370] width 1074 height 405
click at [669, 443] on input "AWB" at bounding box center [724, 438] width 327 height 24
paste input "057-55737603"
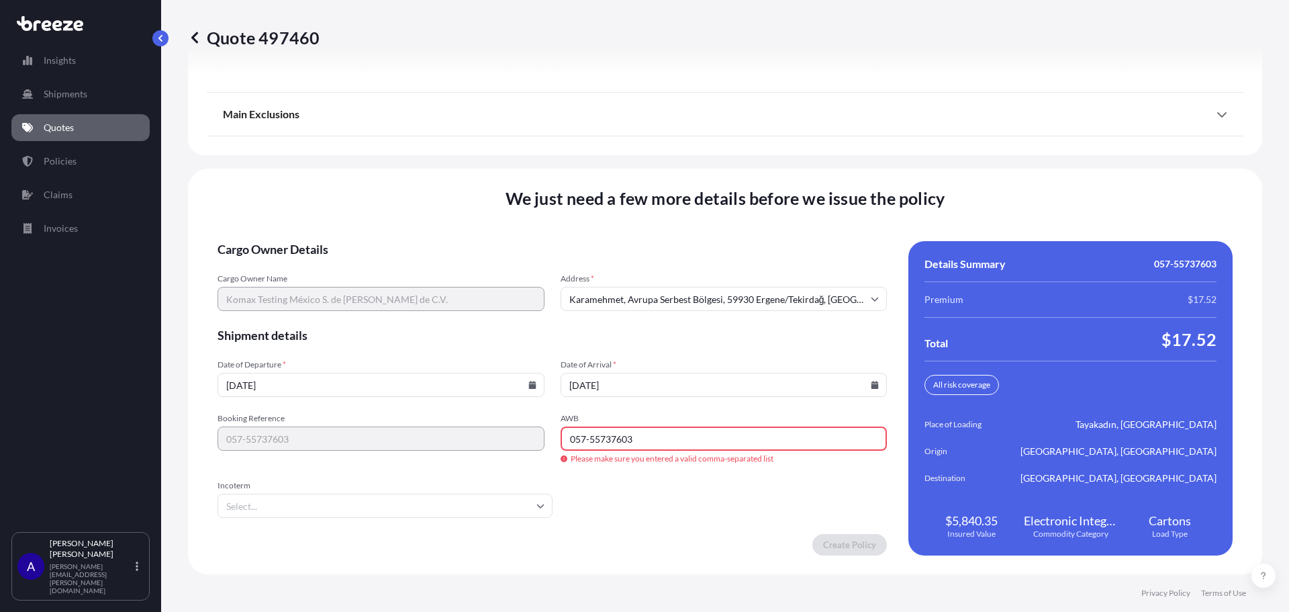
type input "057-55737603"
click at [343, 502] on input "Incoterm" at bounding box center [384, 505] width 335 height 24
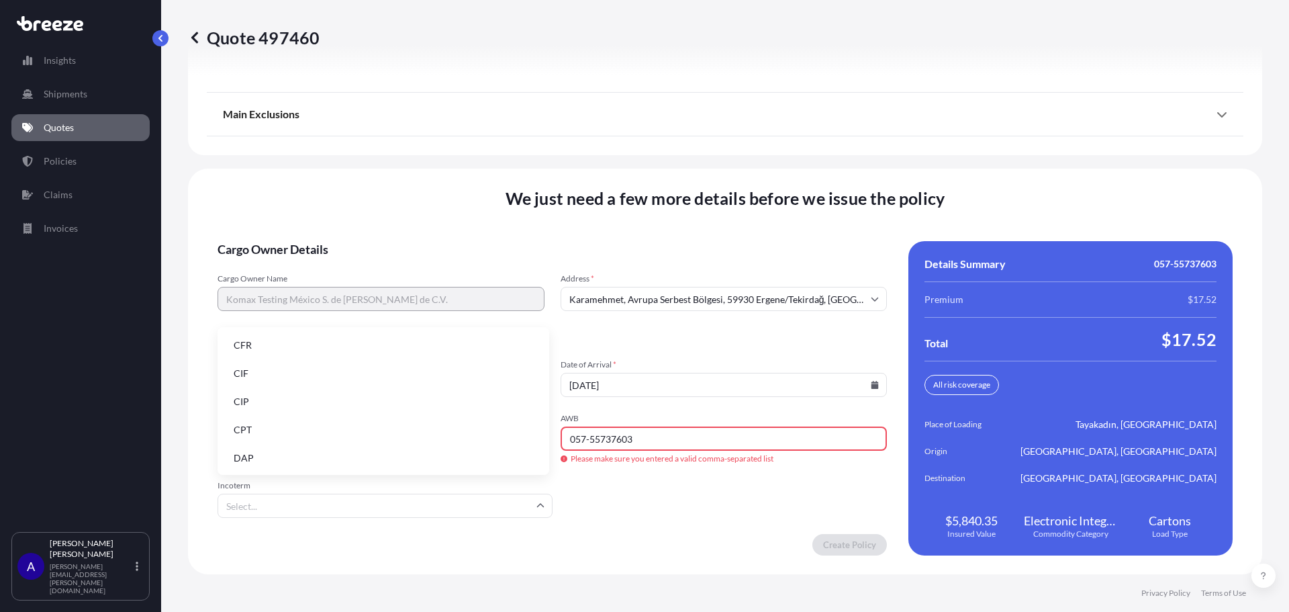
type input "E"
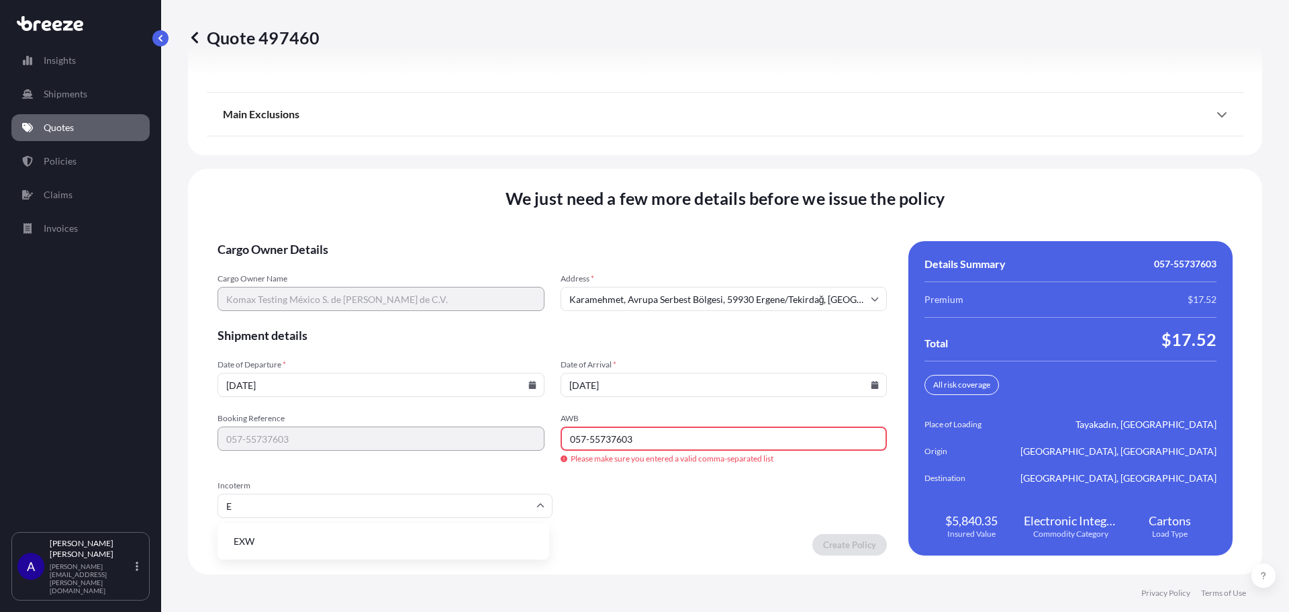
click at [296, 544] on li "EXW" at bounding box center [383, 541] width 321 height 26
click at [587, 431] on input "057-55737603" at bounding box center [724, 438] width 327 height 24
click at [673, 438] on input "05755737603" at bounding box center [724, 438] width 327 height 24
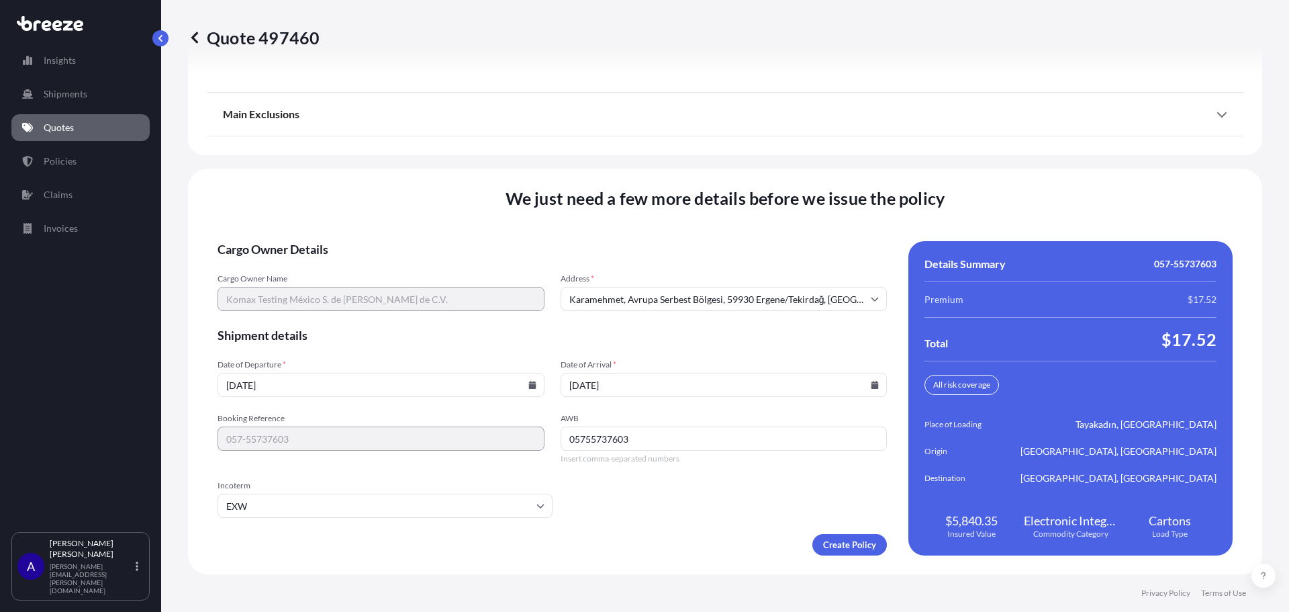
type input "05755737603"
click at [697, 521] on form "Cargo Owner Details Cargo Owner Name Komax Testing [GEOGRAPHIC_DATA] S. de [PER…" at bounding box center [551, 398] width 669 height 314
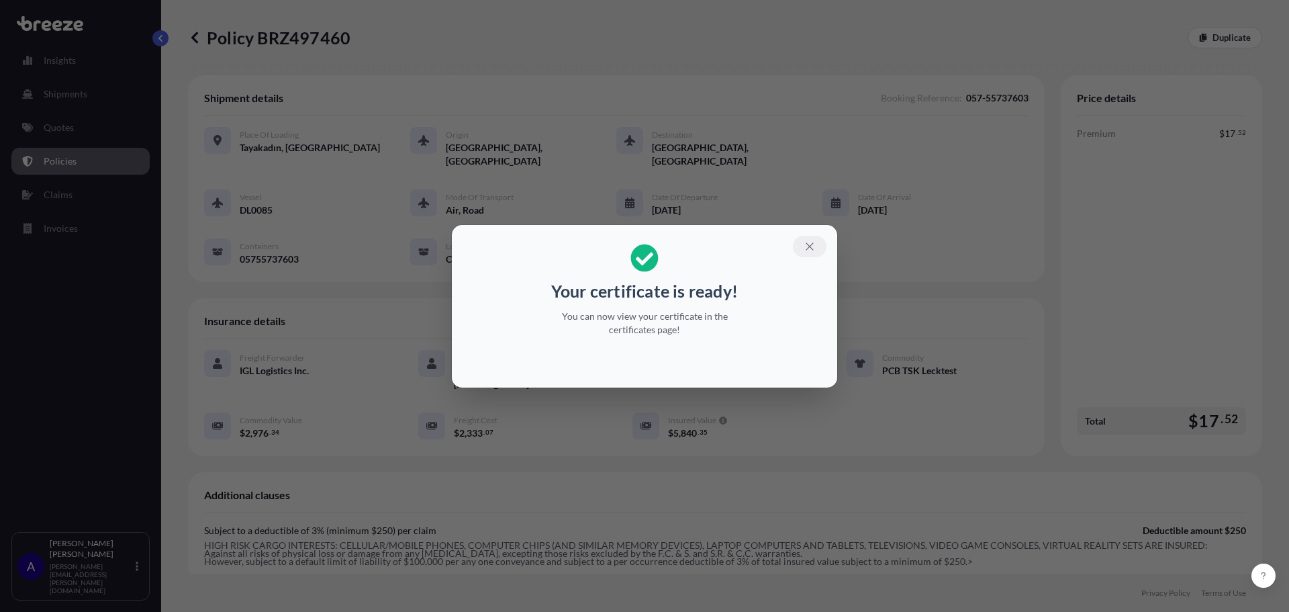
click at [812, 244] on icon "button" at bounding box center [809, 245] width 7 height 7
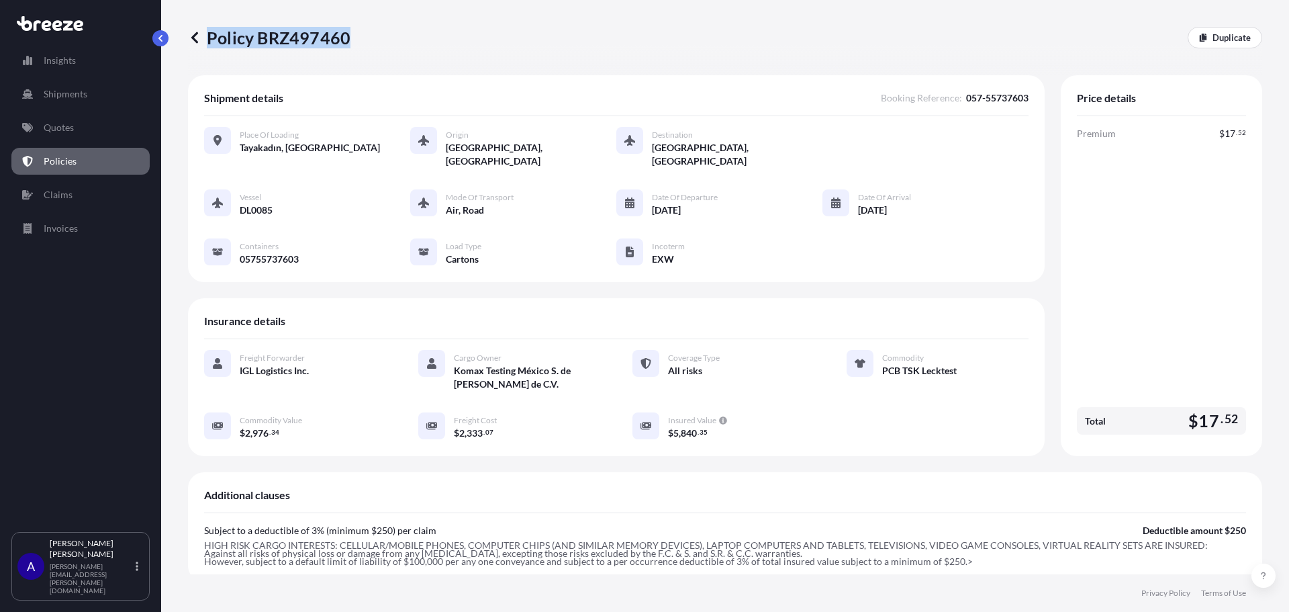
drag, startPoint x: 348, startPoint y: 33, endPoint x: 211, endPoint y: 40, distance: 137.1
click at [211, 40] on p "Policy BRZ497460" at bounding box center [269, 37] width 162 height 21
copy p "Policy BRZ497460"
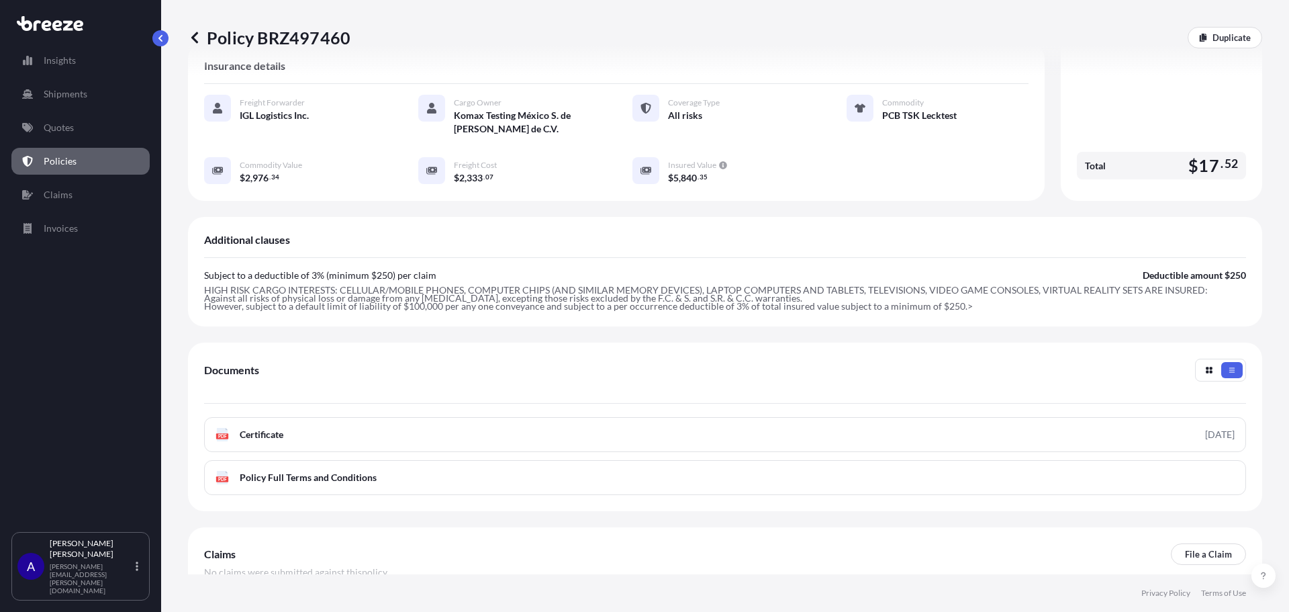
scroll to position [269, 0]
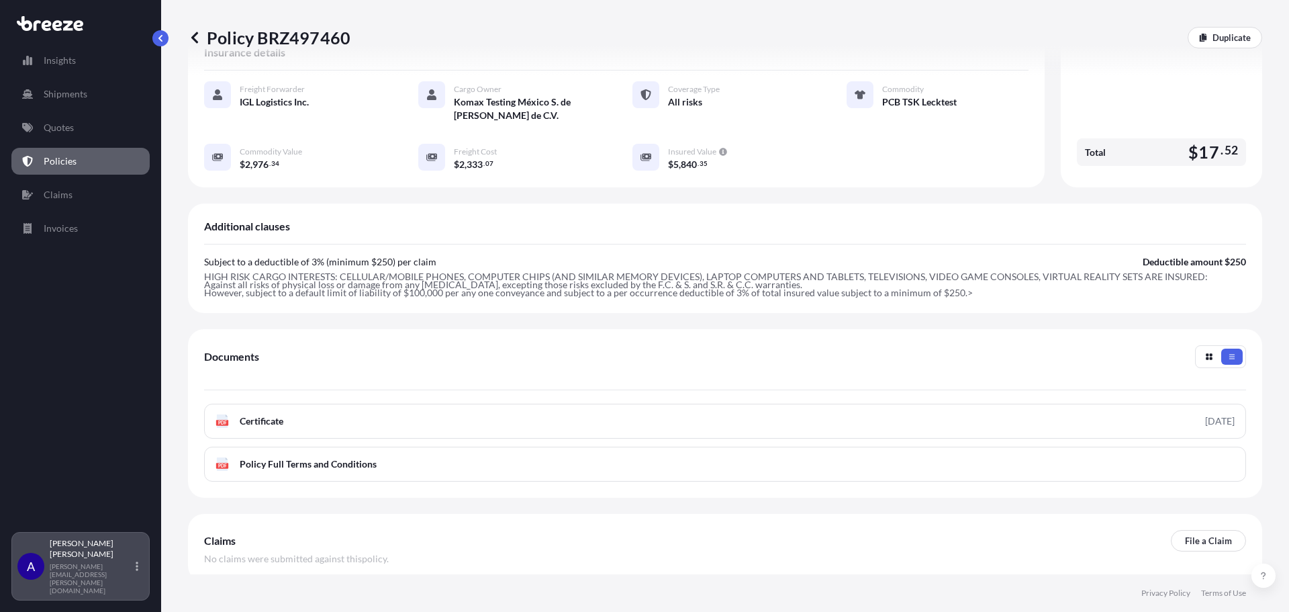
click at [136, 571] on icon at bounding box center [137, 566] width 3 height 11
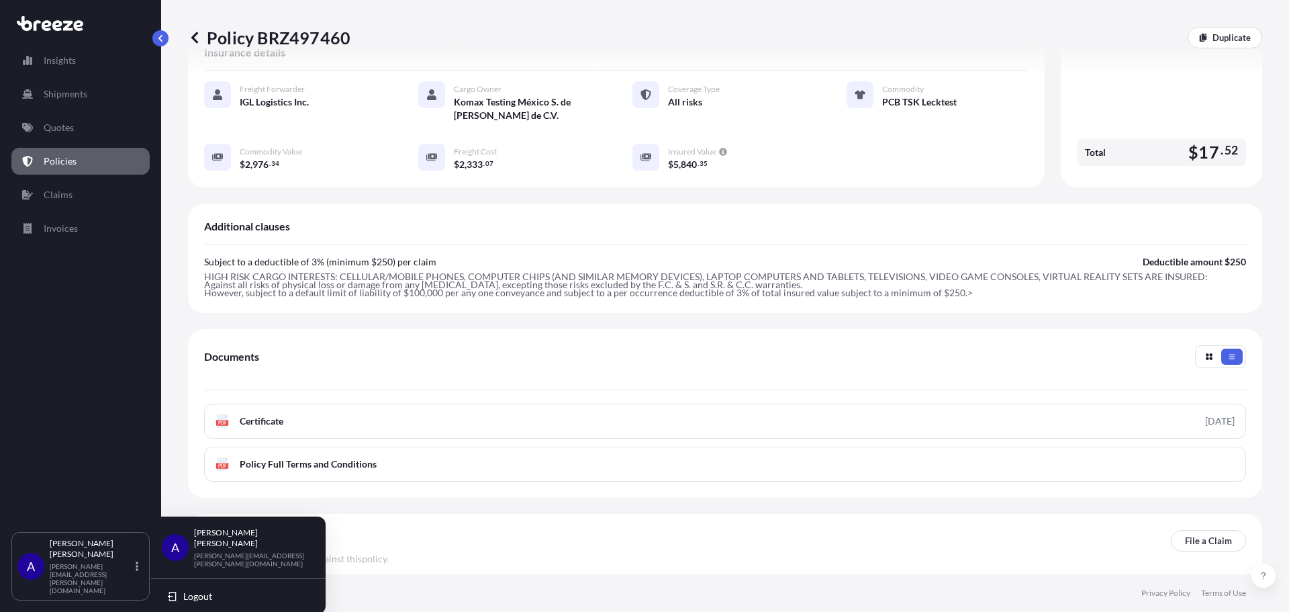
click at [782, 220] on div "Additional clauses" at bounding box center [725, 232] width 1042 height 25
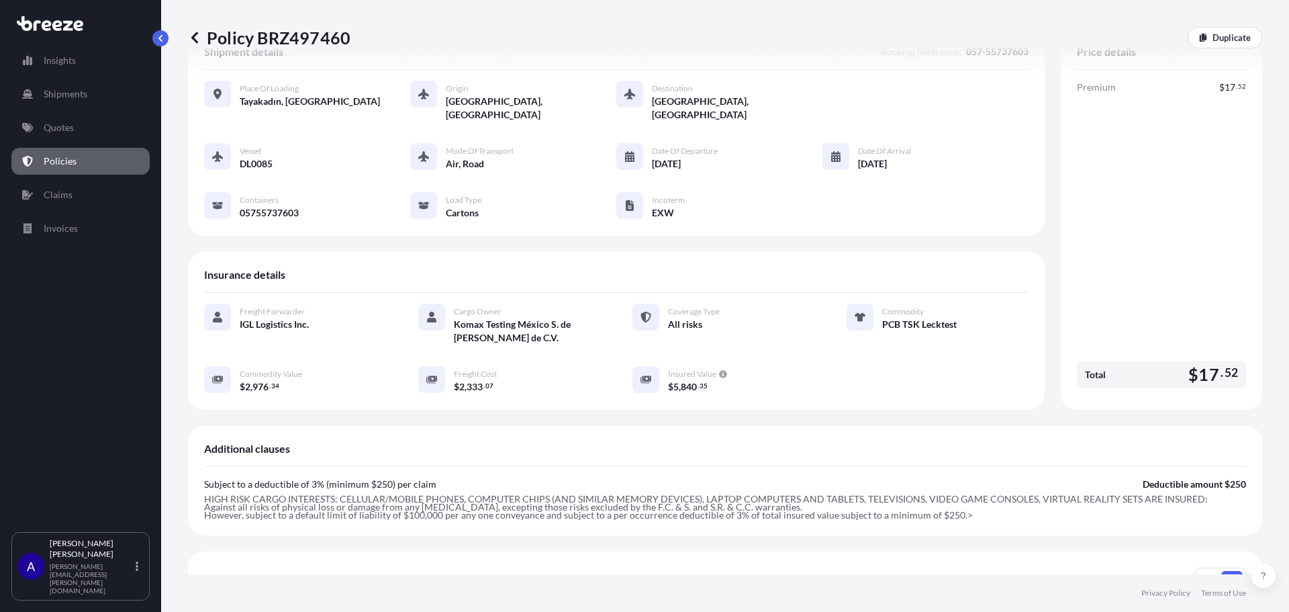
scroll to position [0, 0]
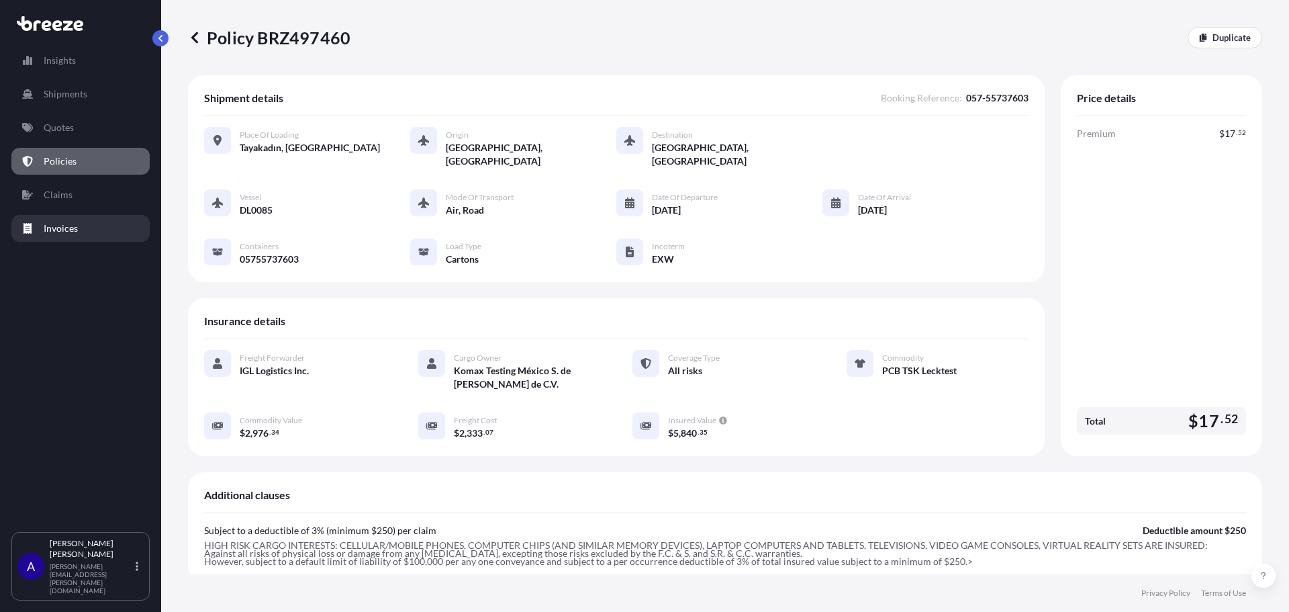
click at [61, 231] on p "Invoices" at bounding box center [61, 228] width 34 height 13
